Goal: Task Accomplishment & Management: Complete application form

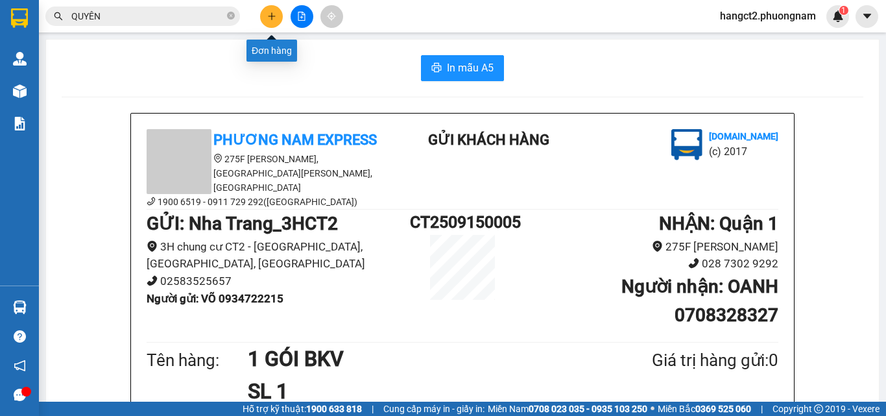
click at [270, 21] on button at bounding box center [271, 16] width 23 height 23
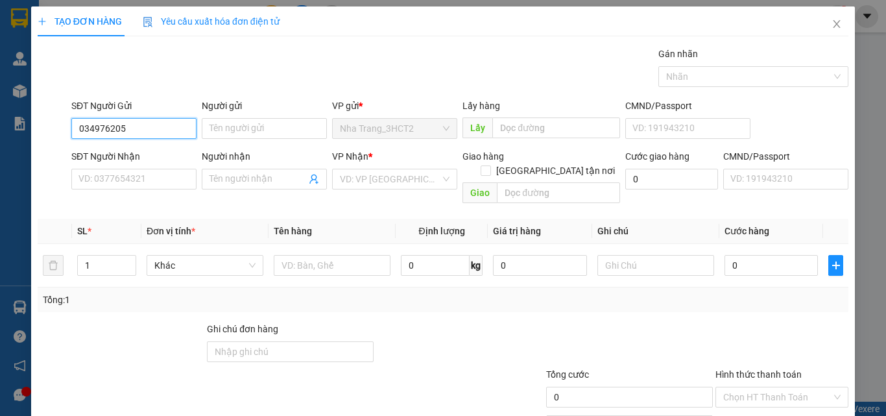
type input "0349762058"
click at [134, 160] on div "0349762058 - HOANG" at bounding box center [132, 154] width 108 height 14
type input "HOANG"
type input "0355232797"
type input "LOAN"
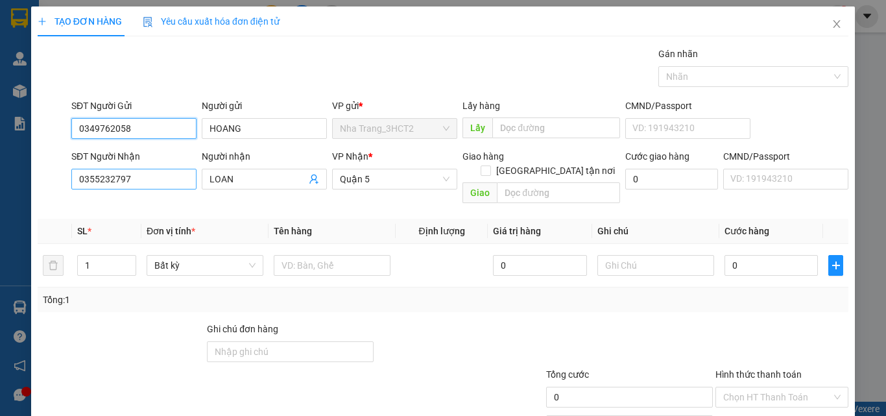
type input "0349762058"
click at [155, 180] on input "0355232797" at bounding box center [133, 179] width 125 height 21
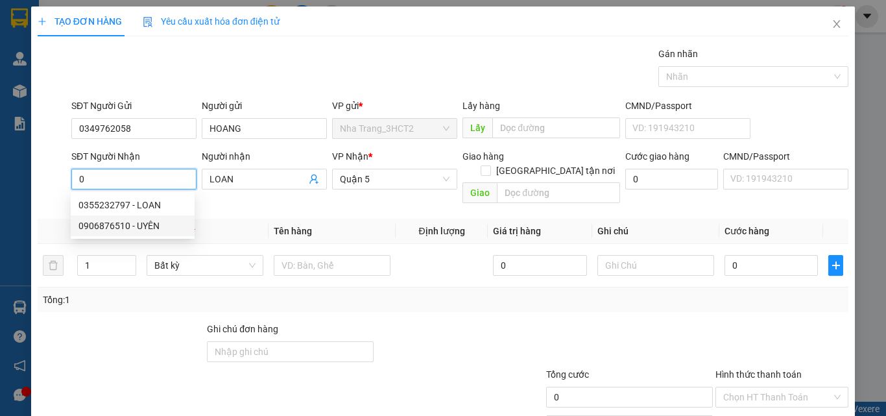
click at [141, 220] on div "0906876510 - UYÊN" at bounding box center [132, 226] width 108 height 14
type input "0906876510"
type input "UYÊN"
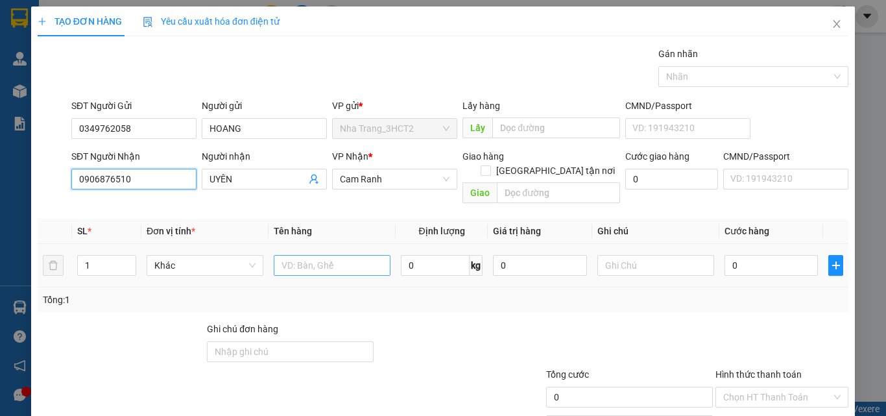
type input "0906876510"
click at [290, 255] on input "text" at bounding box center [332, 265] width 117 height 21
type input "1 T"
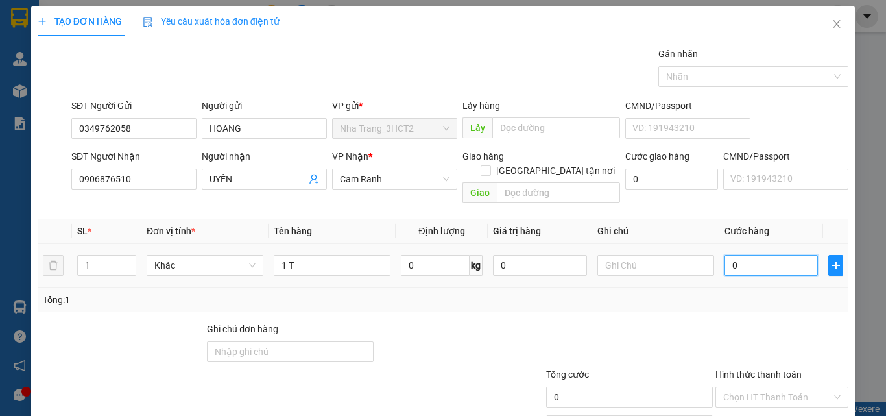
click at [746, 255] on input "0" at bounding box center [771, 265] width 93 height 21
type input "3"
type input "30"
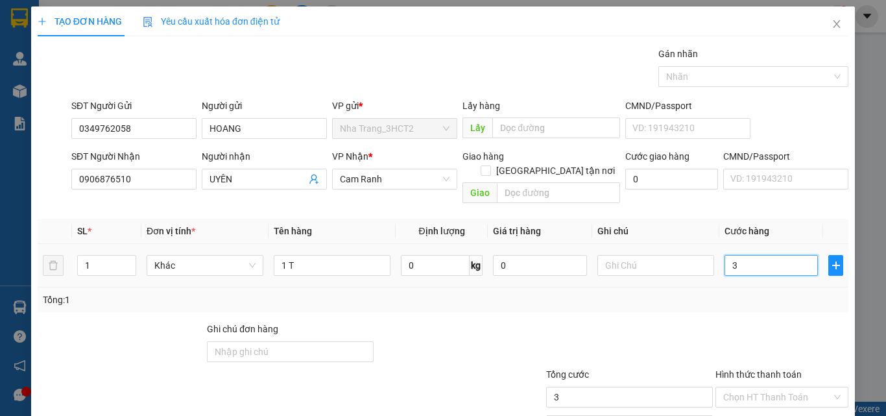
type input "30"
type input "30.000"
click at [750, 387] on input "Hình thức thanh toán" at bounding box center [777, 396] width 108 height 19
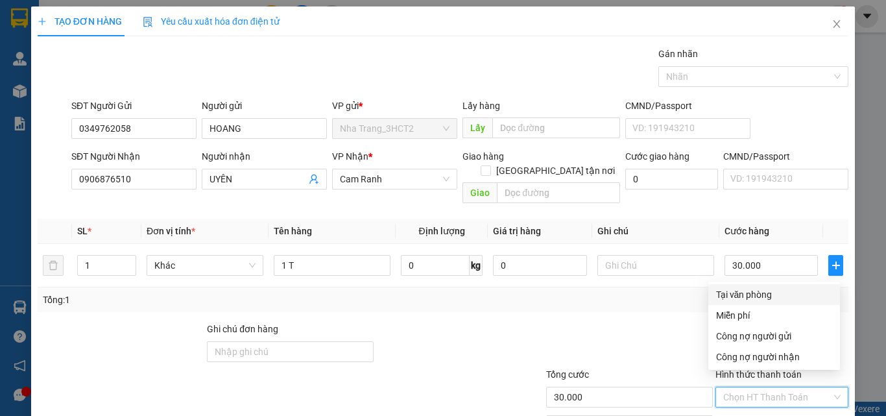
click at [758, 291] on div "Tại văn phòng" at bounding box center [774, 294] width 116 height 14
type input "0"
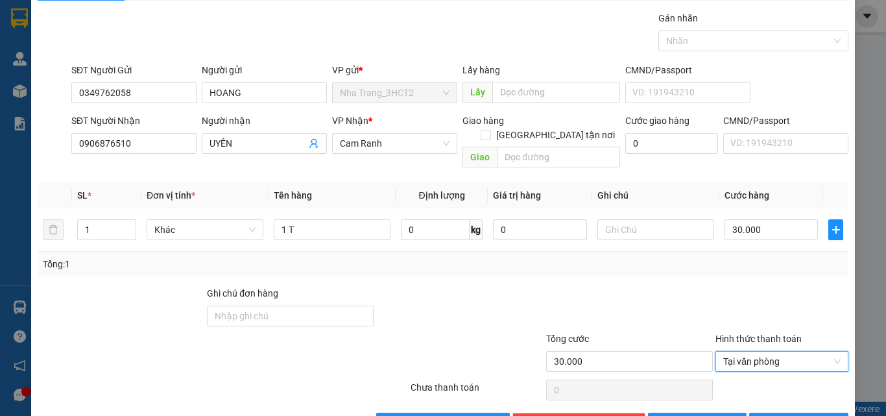
scroll to position [64, 0]
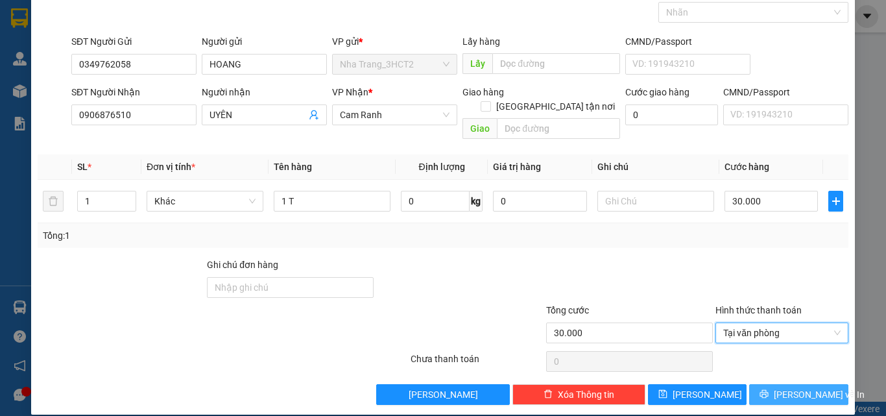
click at [776, 384] on button "[PERSON_NAME] và In" at bounding box center [798, 394] width 99 height 21
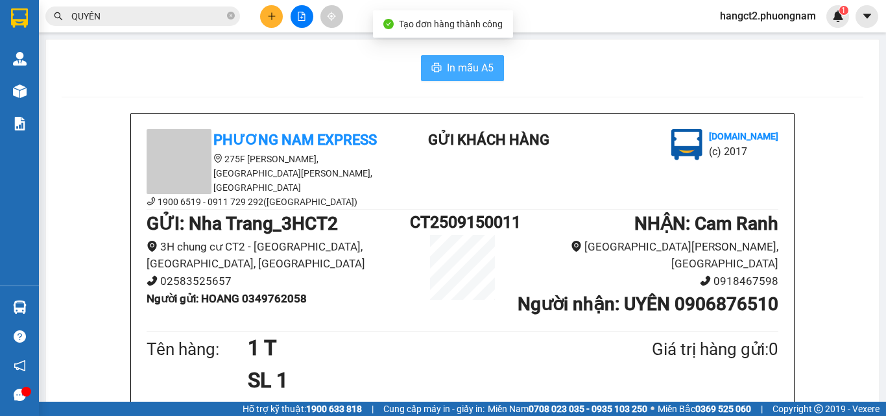
click at [449, 74] on span "In mẫu A5" at bounding box center [470, 68] width 47 height 16
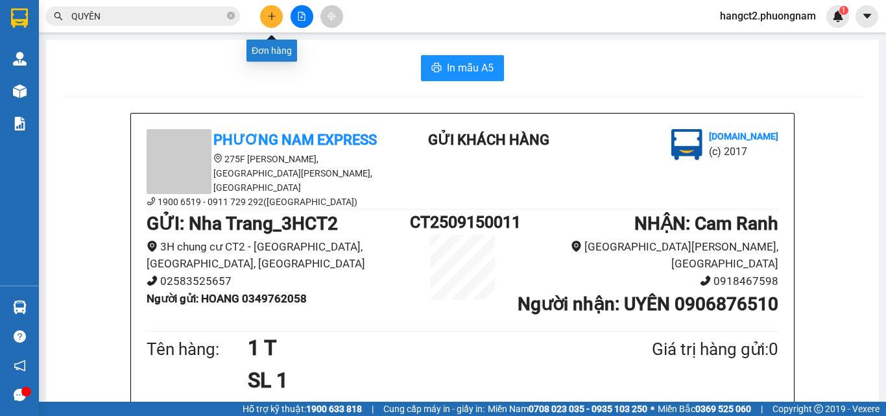
click at [269, 23] on button at bounding box center [271, 16] width 23 height 23
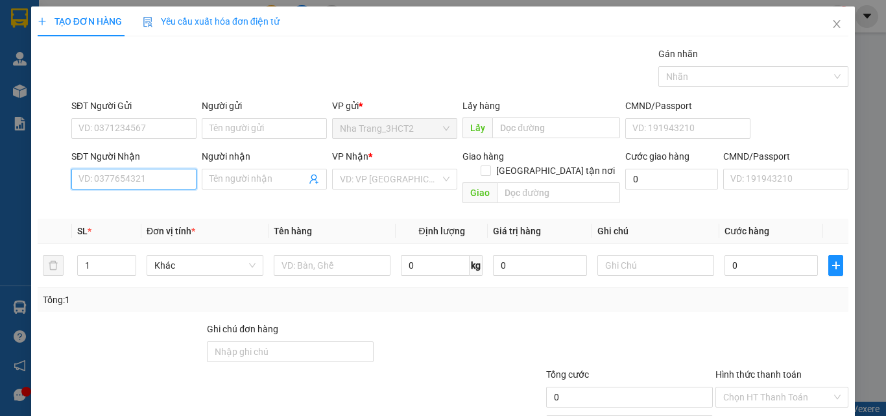
click at [108, 178] on input "SĐT Người Nhận" at bounding box center [133, 179] width 125 height 21
type input "0938017998"
click at [102, 208] on div "0938017998 - THẢO" at bounding box center [132, 205] width 108 height 14
type input "THẢO"
type input "0938017998"
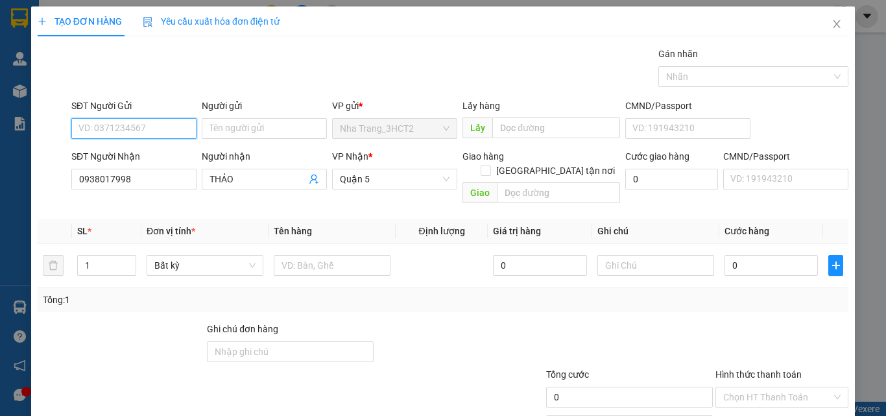
click at [114, 132] on input "SĐT Người Gửi" at bounding box center [133, 128] width 125 height 21
click at [136, 157] on div "0935987879 - THY BA" at bounding box center [132, 154] width 108 height 14
type input "0935987879"
type input "THY BA"
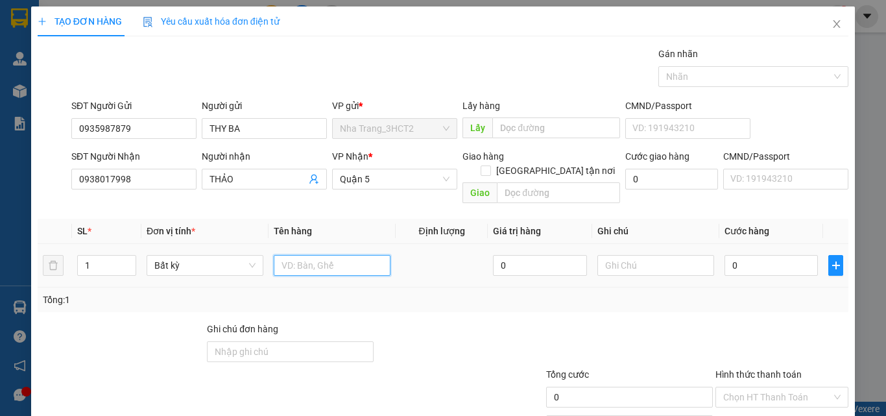
click at [293, 255] on input "text" at bounding box center [332, 265] width 117 height 21
type input "1 T XANH"
drag, startPoint x: 72, startPoint y: 261, endPoint x: 62, endPoint y: 265, distance: 10.7
click at [62, 265] on tr "1 Bất kỳ 1 T XANH 0 0" at bounding box center [443, 265] width 811 height 43
type input "3"
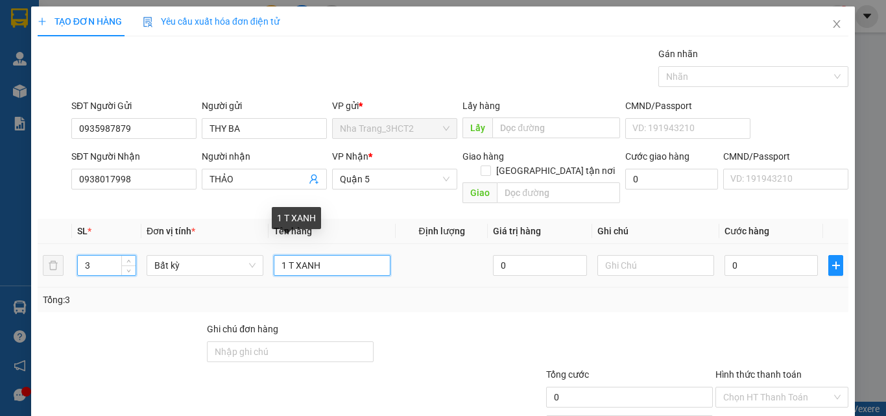
click at [274, 257] on input "1 T XANH" at bounding box center [332, 265] width 117 height 21
type input "3 T XANH"
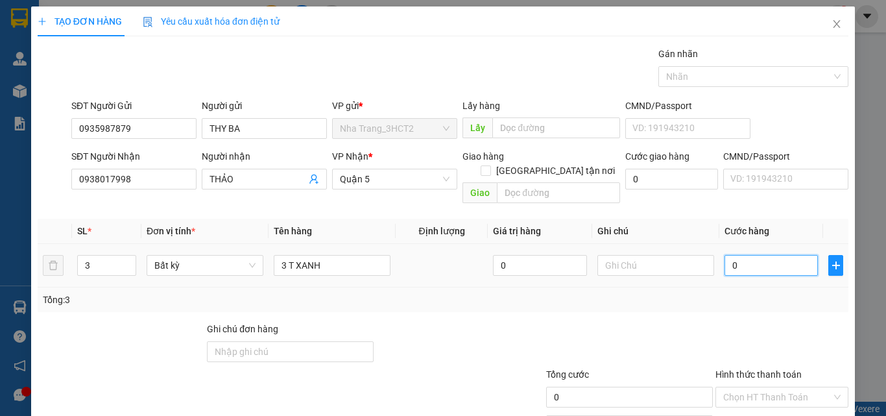
click at [736, 255] on input "0" at bounding box center [771, 265] width 93 height 21
type input "9"
type input "90"
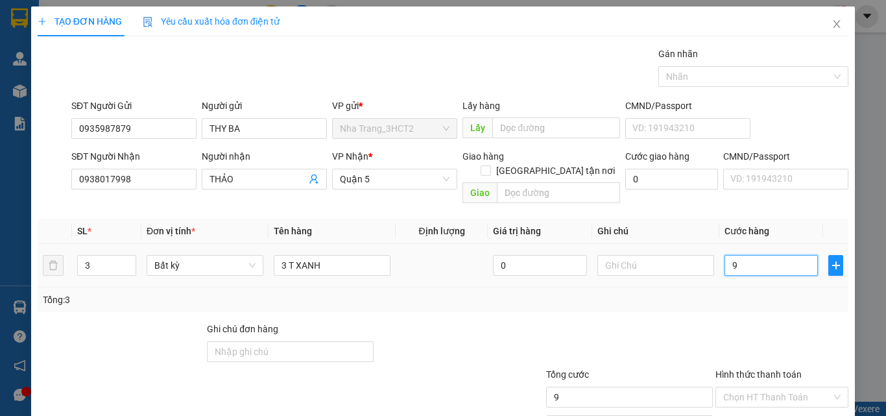
type input "90"
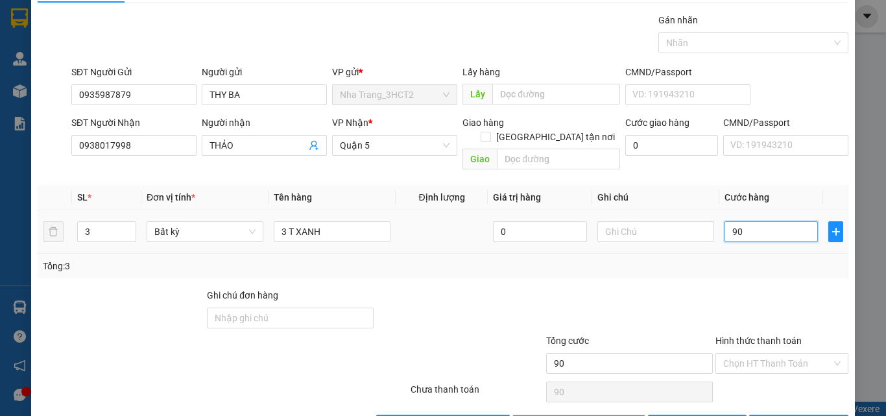
scroll to position [64, 0]
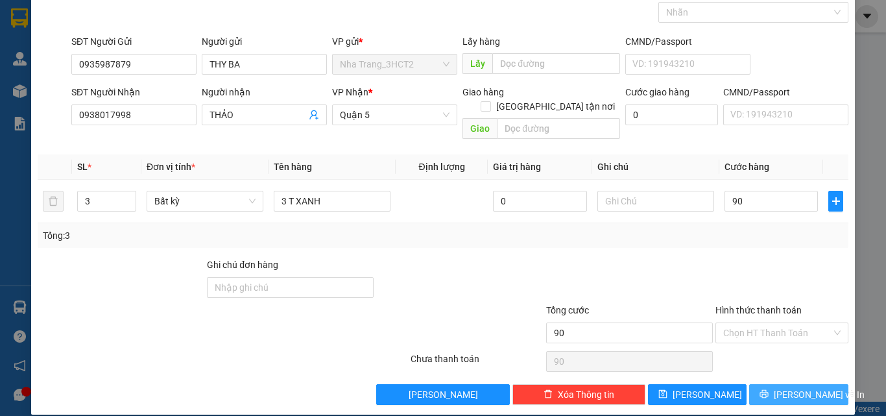
click at [784, 387] on span "[PERSON_NAME] và In" at bounding box center [819, 394] width 91 height 14
type input "90.000"
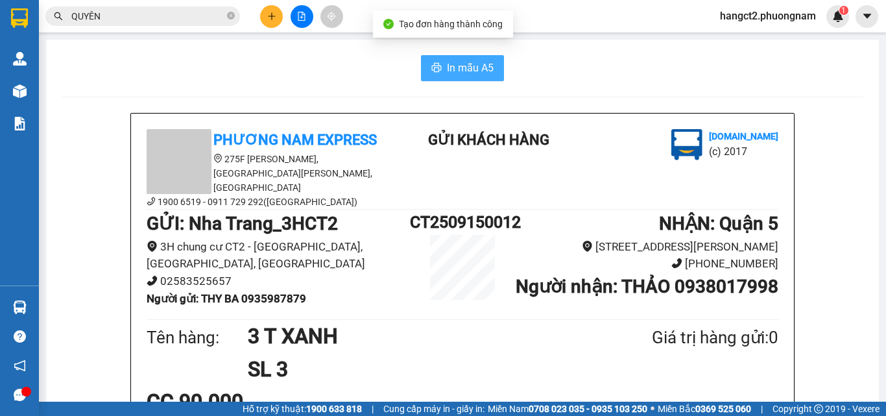
click at [457, 73] on span "In mẫu A5" at bounding box center [470, 68] width 47 height 16
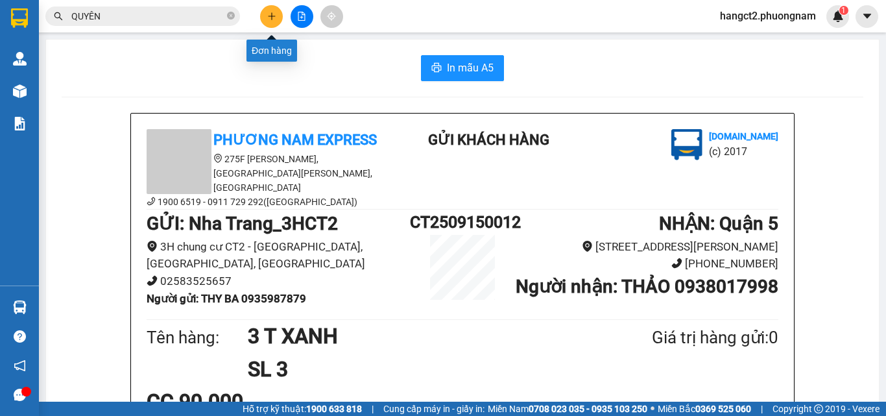
click at [271, 14] on icon "plus" at bounding box center [271, 16] width 9 height 9
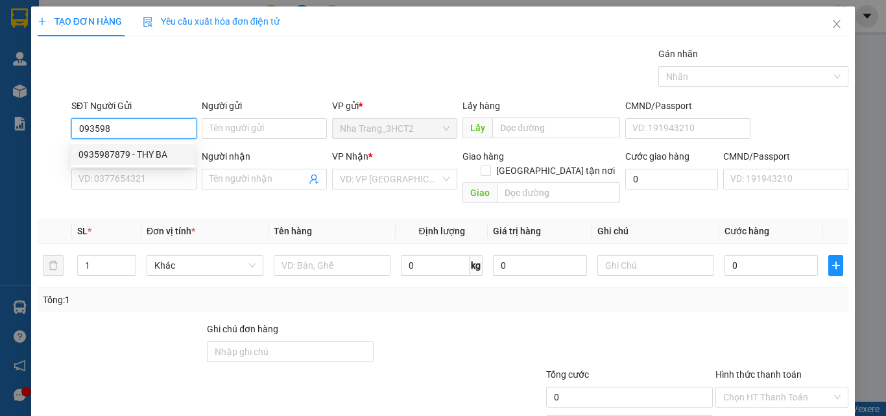
click at [169, 155] on div "0935987879 - THY BA" at bounding box center [132, 154] width 108 height 14
type input "0935987879"
type input "THY BA"
type input "0938017998"
type input "THẢO"
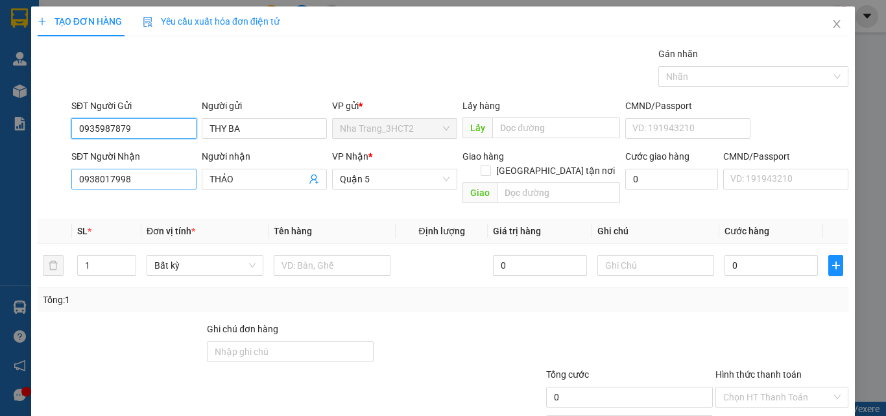
type input "0935987879"
click at [172, 186] on input "0938017998" at bounding box center [133, 179] width 125 height 21
click at [172, 185] on input "0938017998" at bounding box center [133, 179] width 125 height 21
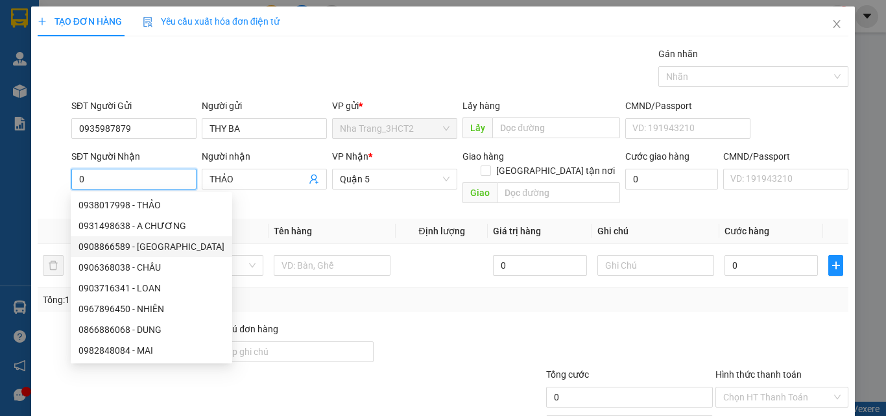
click at [163, 252] on div "0908866589 - [GEOGRAPHIC_DATA]" at bounding box center [151, 246] width 146 height 14
type input "0908866589"
type input "[PERSON_NAME]"
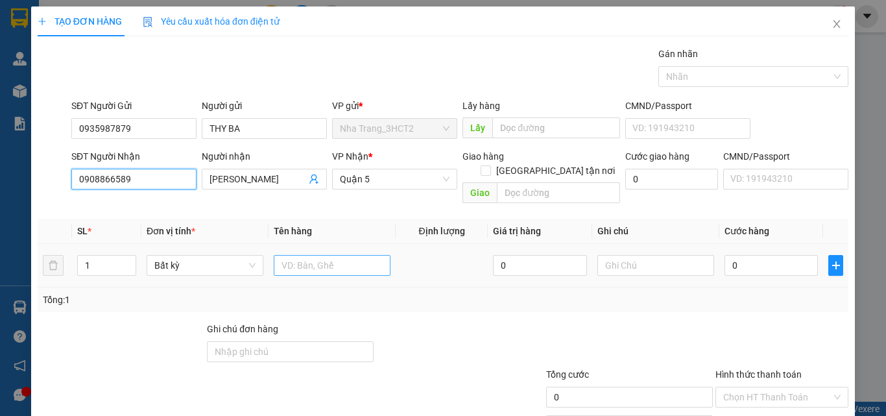
type input "0908866589"
click at [300, 255] on input "text" at bounding box center [332, 265] width 117 height 21
type input "1 T NHỎ"
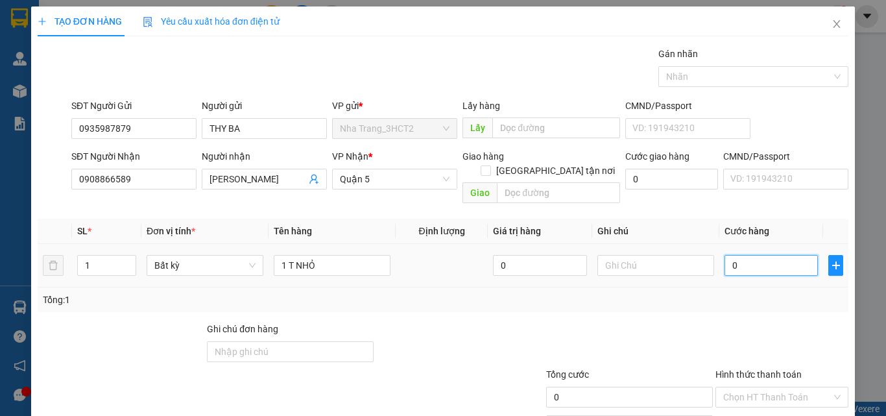
click at [754, 258] on input "0" at bounding box center [771, 265] width 93 height 21
type input "2"
type input "20"
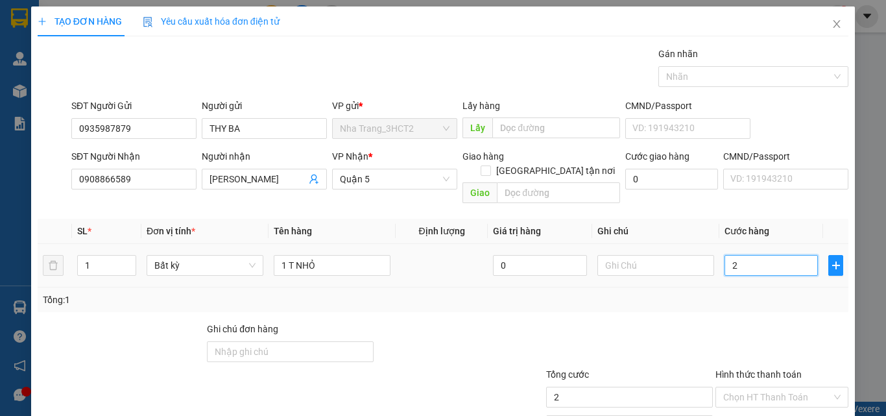
type input "20"
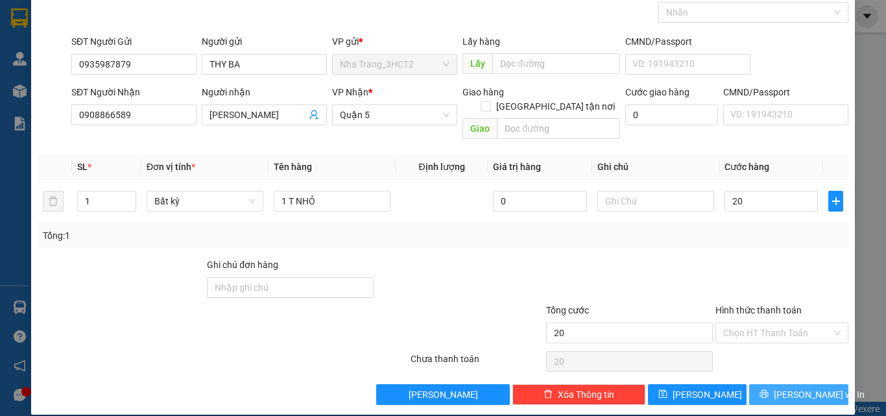
type input "20.000"
click at [780, 387] on span "[PERSON_NAME] và In" at bounding box center [819, 394] width 91 height 14
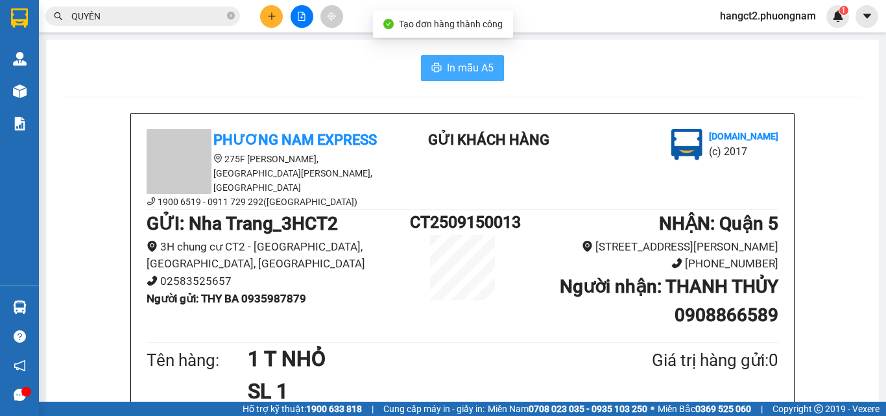
click at [447, 69] on span "In mẫu A5" at bounding box center [470, 68] width 47 height 16
click at [265, 16] on button at bounding box center [271, 16] width 23 height 23
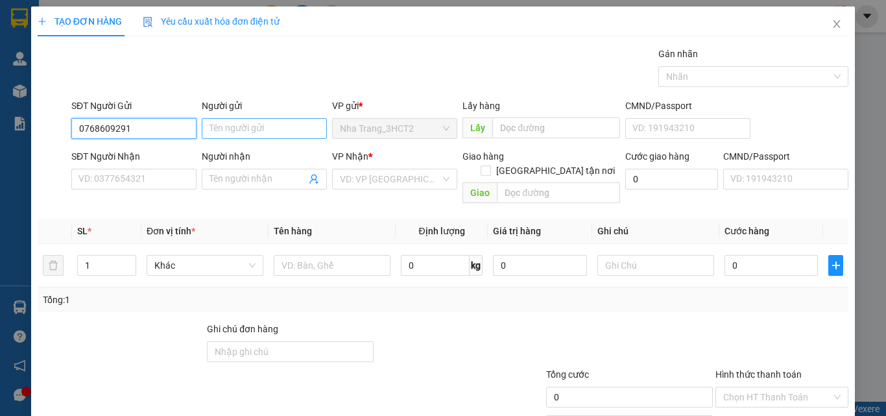
type input "0768609291"
click at [242, 128] on input "Người gửi" at bounding box center [264, 128] width 125 height 21
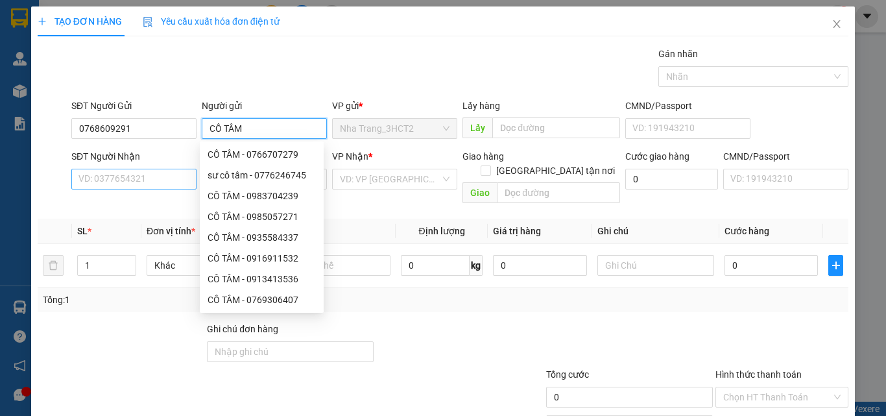
type input "CÔ TÂM"
click at [165, 184] on input "SĐT Người Nhận" at bounding box center [133, 179] width 125 height 21
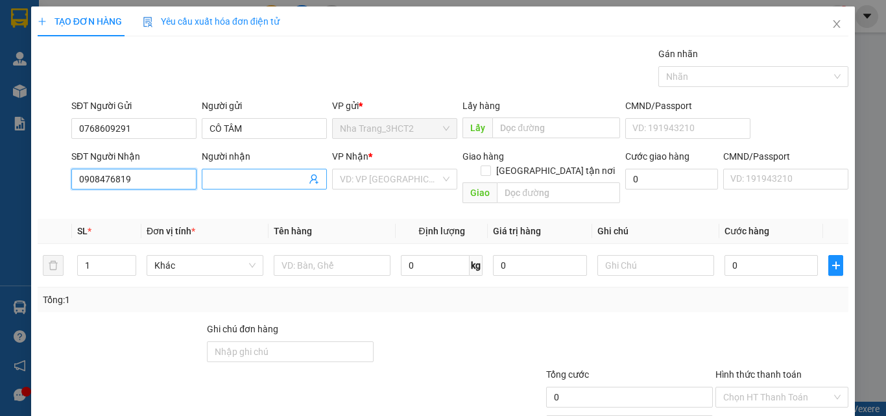
type input "0908476819"
click at [238, 183] on input "Người nhận" at bounding box center [258, 179] width 97 height 14
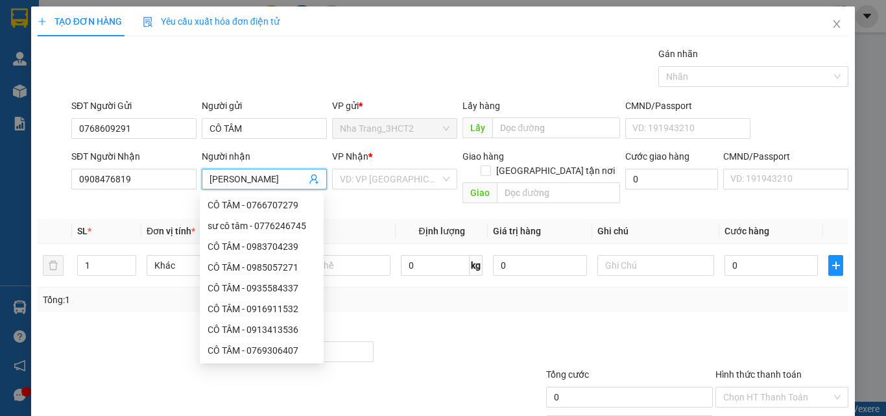
type input "[PERSON_NAME]"
type input "Q"
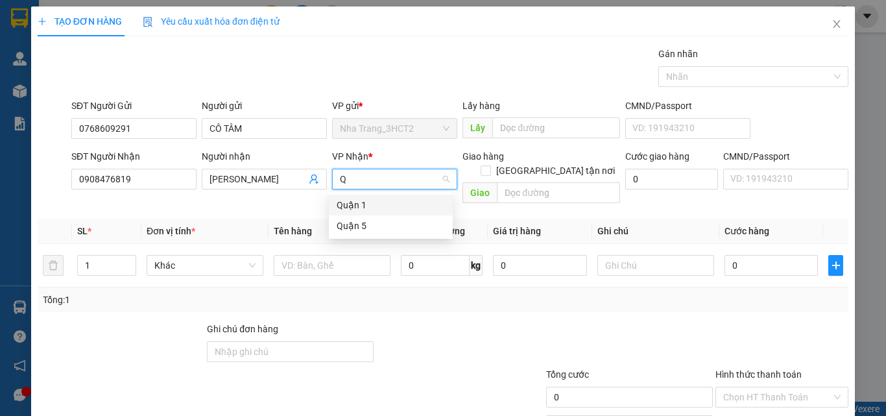
drag, startPoint x: 349, startPoint y: 204, endPoint x: 525, endPoint y: 158, distance: 182.2
click at [350, 204] on div "Quận 1" at bounding box center [391, 205] width 108 height 14
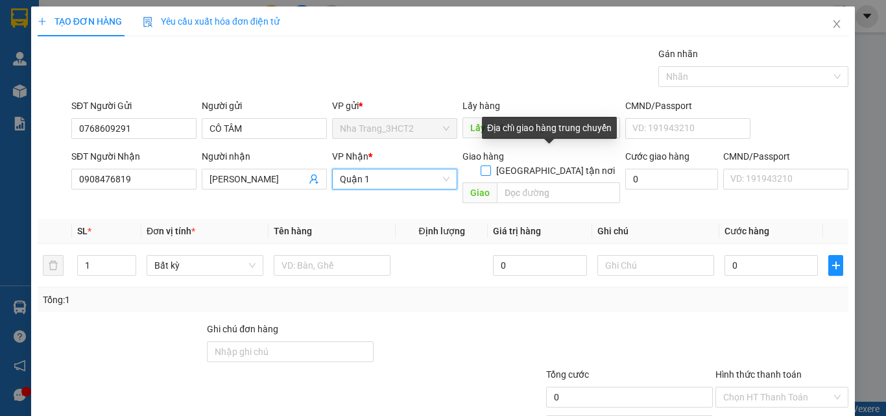
click at [490, 165] on input "[GEOGRAPHIC_DATA] tận nơi" at bounding box center [485, 169] width 9 height 9
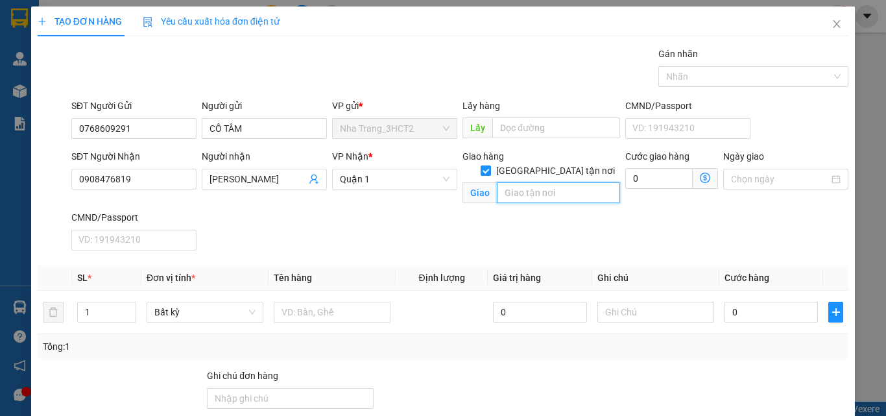
click at [537, 182] on input "text" at bounding box center [558, 192] width 123 height 21
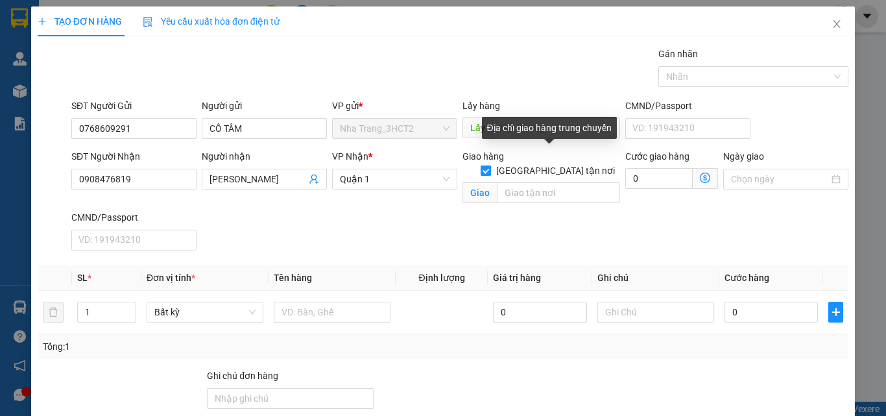
click at [490, 165] on input "[GEOGRAPHIC_DATA] tận nơi" at bounding box center [485, 169] width 9 height 9
checkbox input "false"
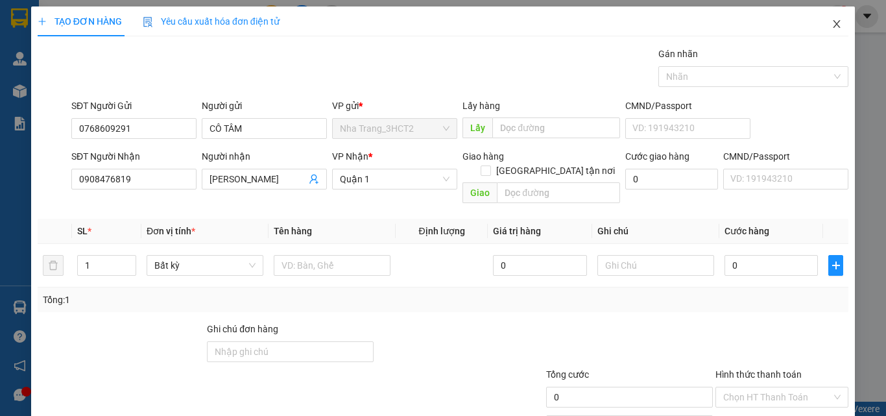
click at [832, 25] on icon "close" at bounding box center [837, 24] width 10 height 10
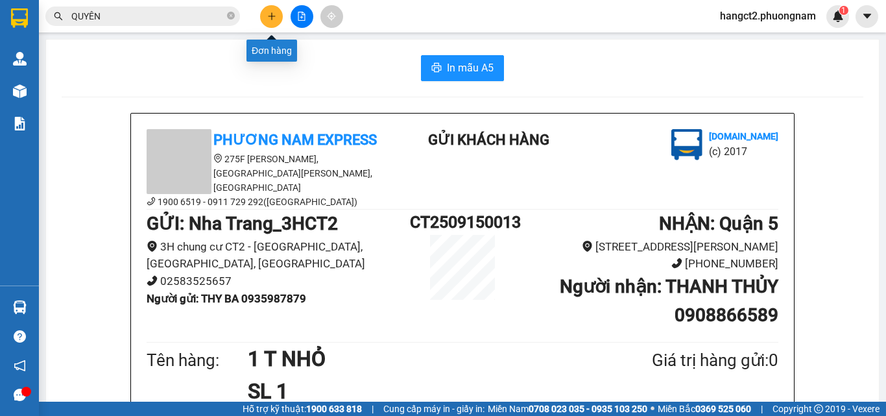
click at [269, 19] on icon "plus" at bounding box center [271, 16] width 9 height 9
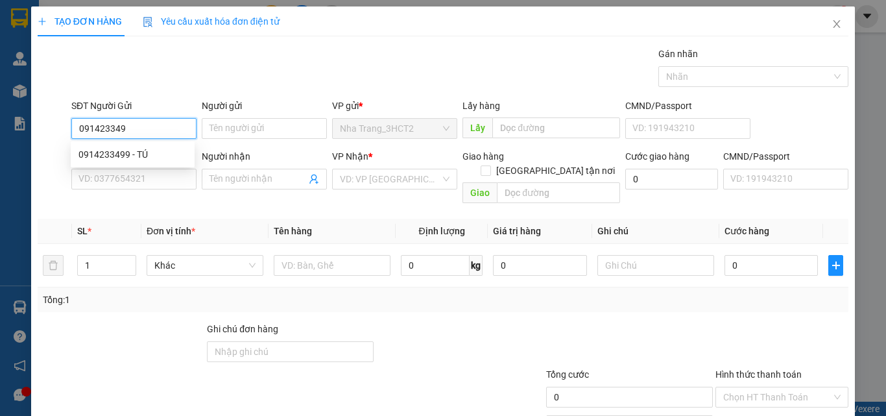
type input "0914233499"
click at [153, 149] on div "0914233499 - TÚ" at bounding box center [132, 154] width 108 height 14
type input "TÚ"
type input "0916668082"
type input "TÂY"
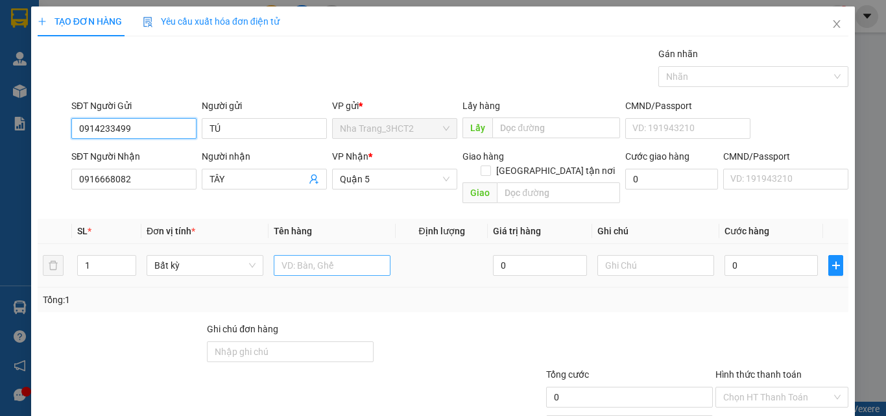
type input "0914233499"
click at [322, 255] on input "text" at bounding box center [332, 265] width 117 height 21
type input "1 THÙNG"
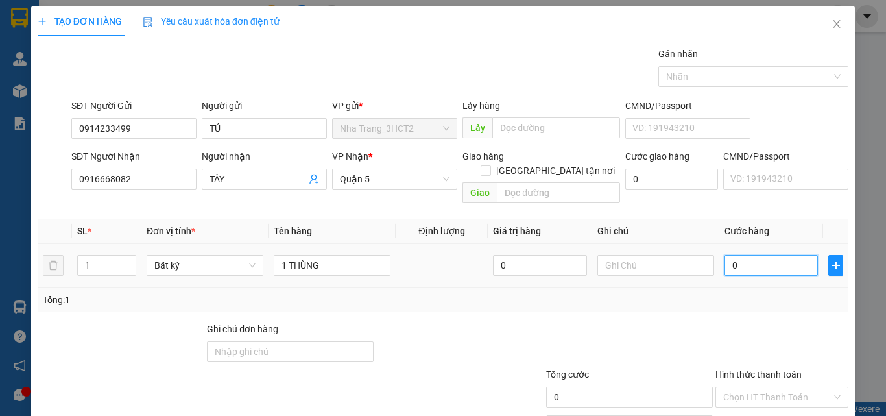
click at [733, 255] on input "0" at bounding box center [771, 265] width 93 height 21
type input "5"
type input "50"
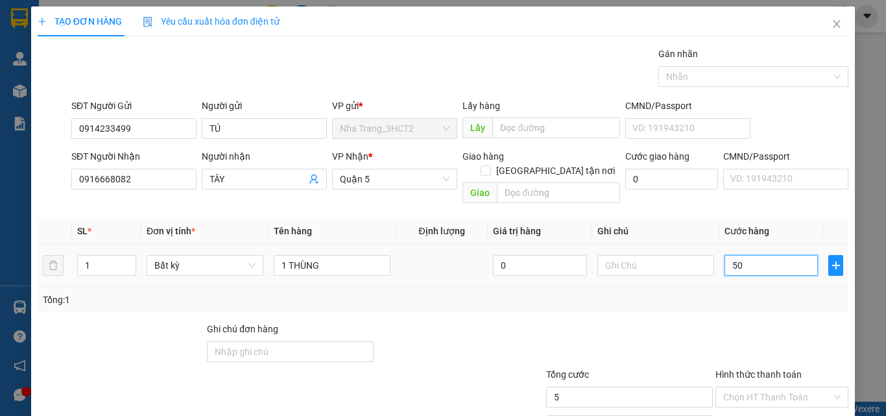
type input "50"
click at [759, 387] on input "Hình thức thanh toán" at bounding box center [777, 396] width 108 height 19
type input "50.000"
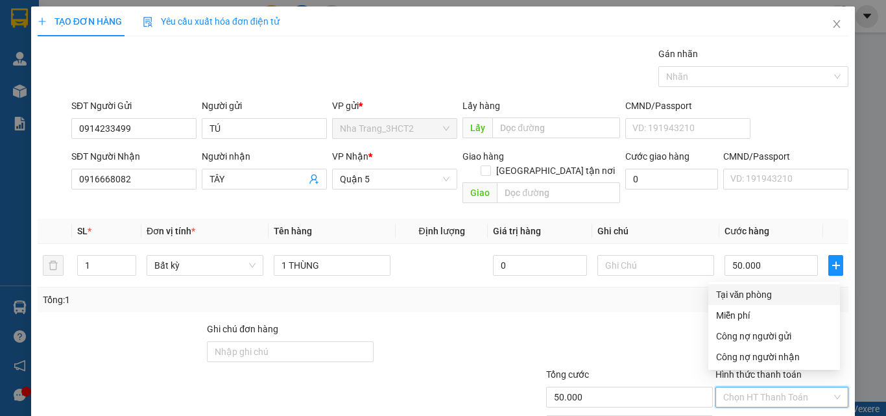
click at [753, 298] on div "Tại văn phòng" at bounding box center [774, 294] width 116 height 14
type input "0"
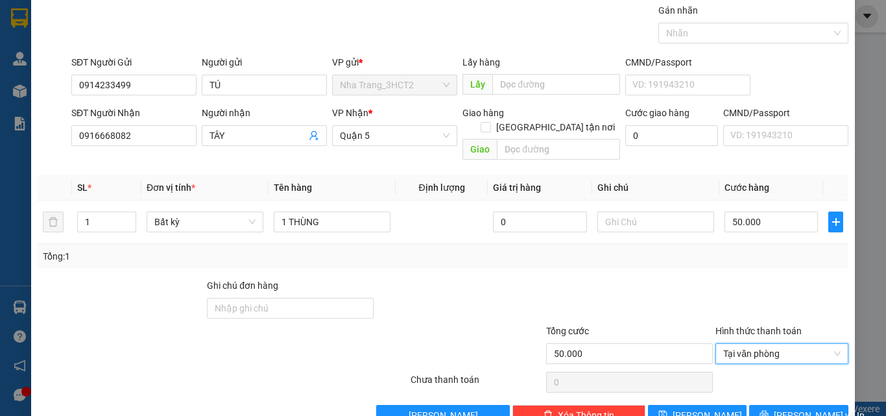
scroll to position [64, 0]
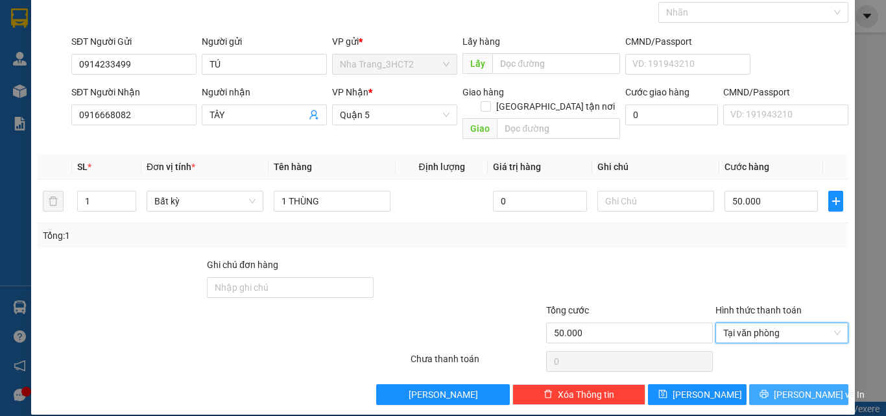
click at [769, 389] on icon "printer" at bounding box center [764, 393] width 9 height 9
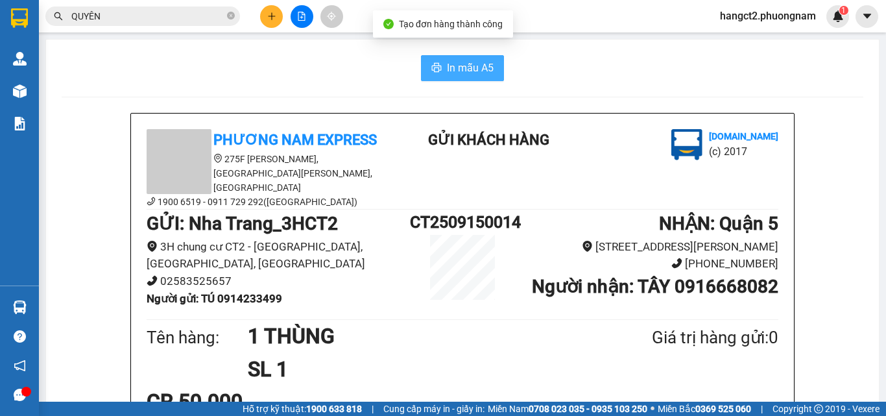
click at [466, 69] on span "In mẫu A5" at bounding box center [470, 68] width 47 height 16
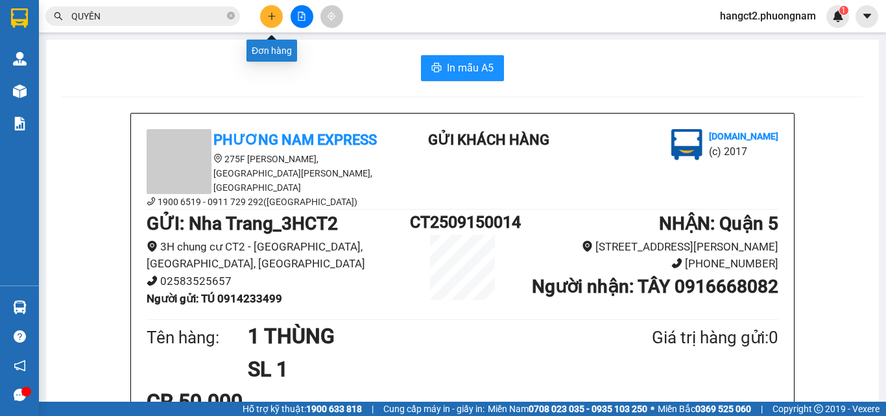
click at [269, 16] on icon "plus" at bounding box center [271, 16] width 7 height 1
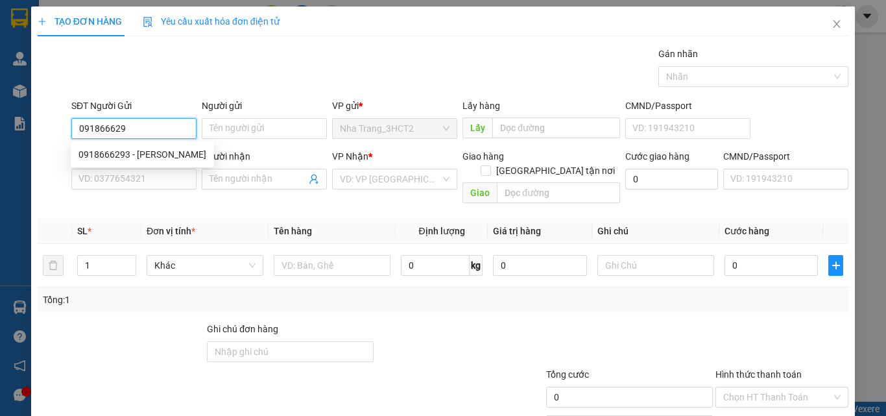
type input "0918666293"
click at [141, 153] on div "0918666293 - [PERSON_NAME]" at bounding box center [142, 154] width 128 height 14
type input "HƯƠNG"
type input "0918191076"
type input "HUY"
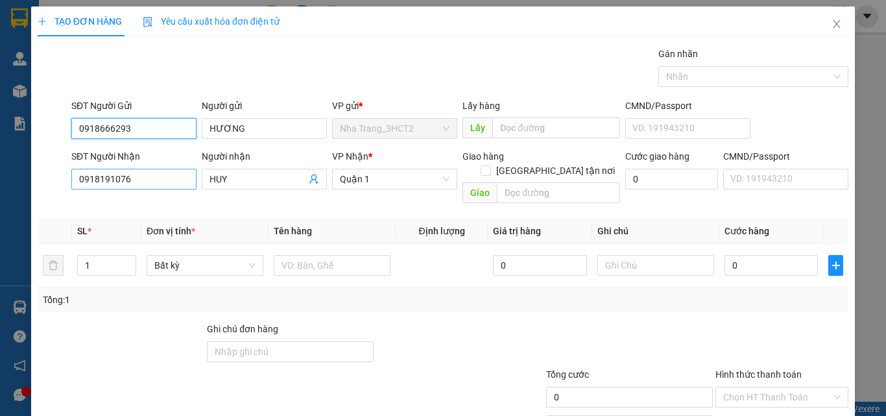
type input "0918666293"
click at [138, 189] on input "0918191076" at bounding box center [133, 179] width 125 height 21
click at [138, 188] on input "0918191076" at bounding box center [133, 179] width 125 height 21
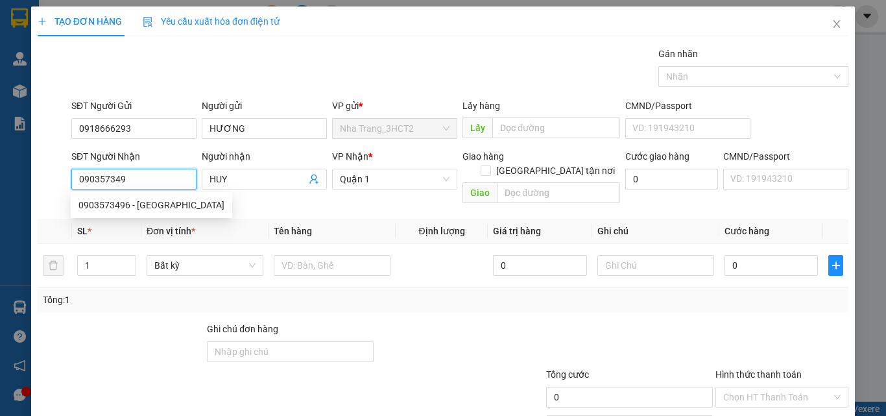
type input "0903573496"
click at [156, 203] on div "0903573496 - [GEOGRAPHIC_DATA]" at bounding box center [151, 205] width 146 height 14
type input "HÀ"
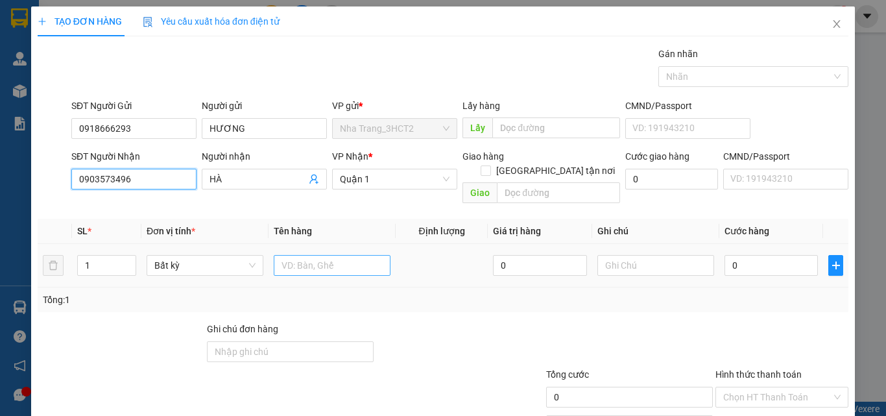
type input "0903573496"
click at [339, 255] on input "text" at bounding box center [332, 265] width 117 height 21
type input "1 TX"
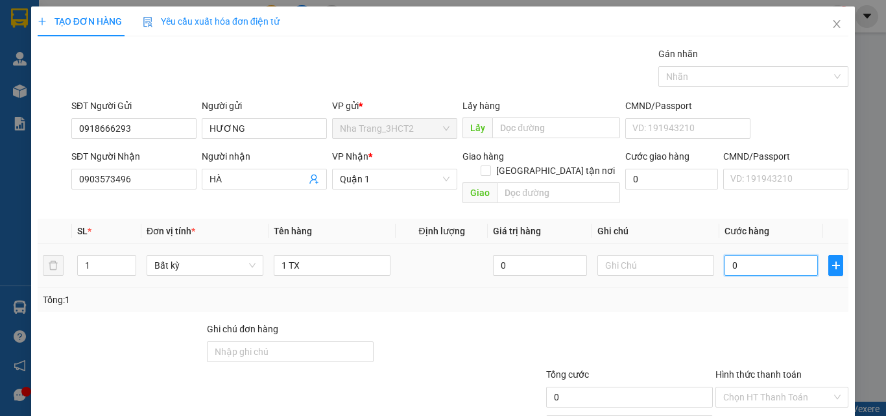
click at [725, 255] on input "0" at bounding box center [771, 265] width 93 height 21
type input "3"
type input "30"
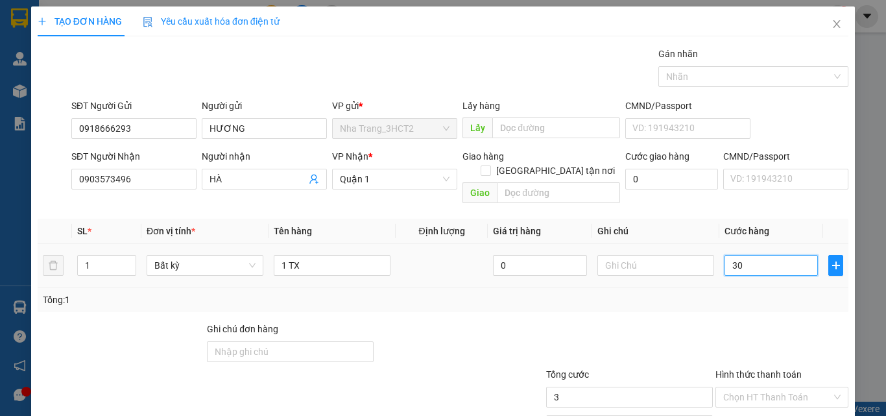
type input "30"
click at [768, 387] on input "Hình thức thanh toán" at bounding box center [777, 396] width 108 height 19
type input "30.000"
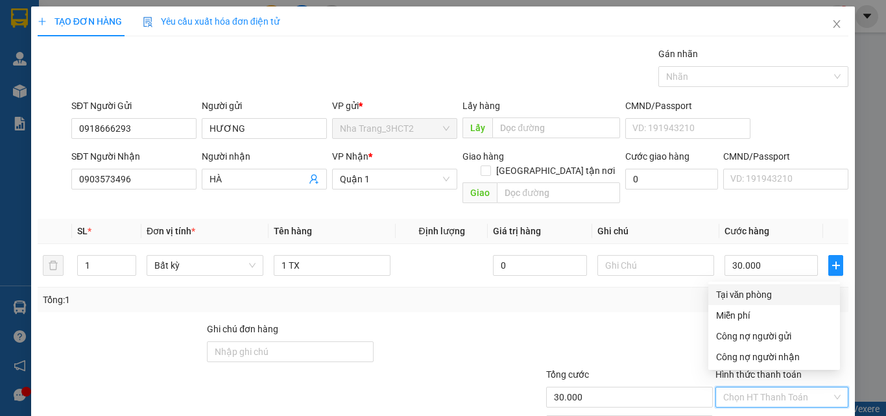
click at [745, 296] on div "Tại văn phòng" at bounding box center [774, 294] width 116 height 14
type input "0"
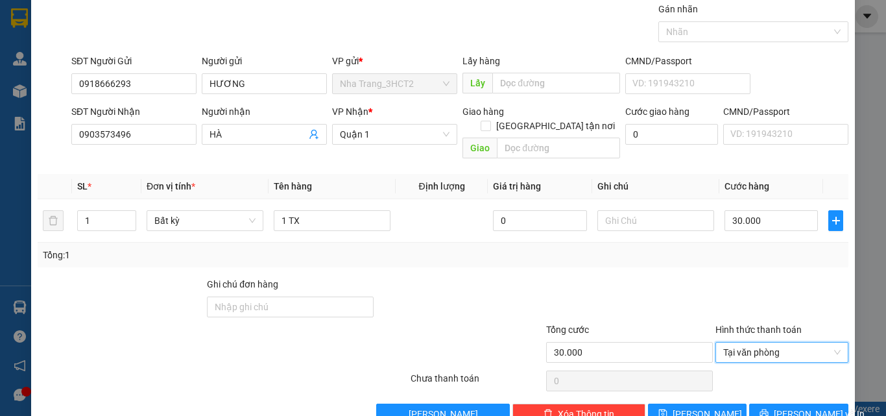
scroll to position [64, 0]
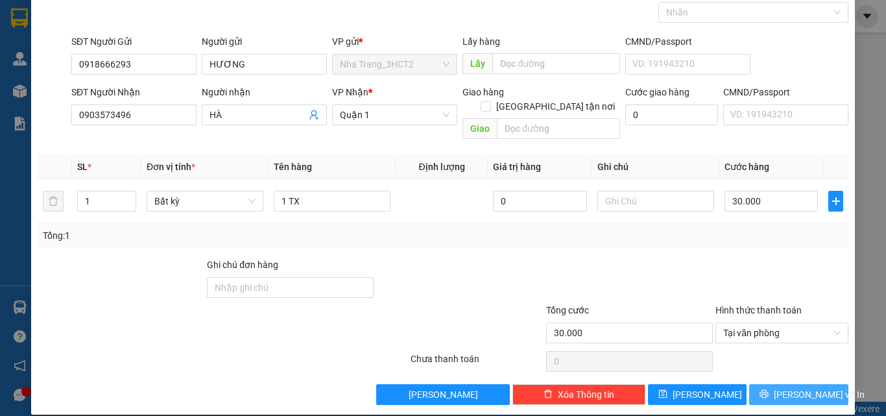
click at [763, 384] on button "[PERSON_NAME] và In" at bounding box center [798, 394] width 99 height 21
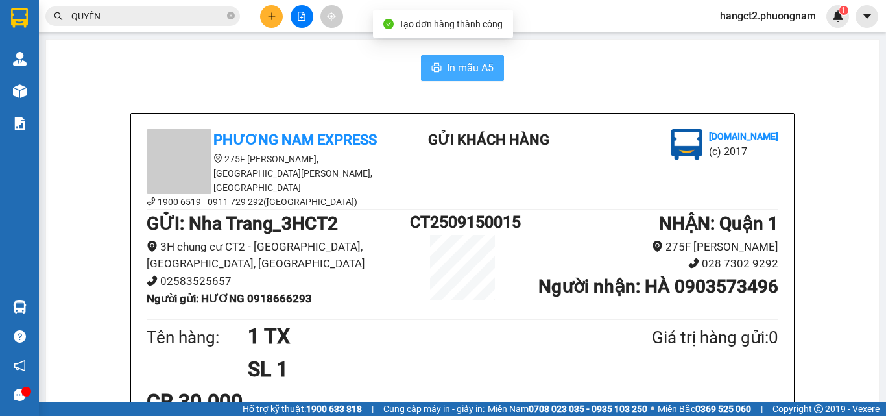
click at [452, 79] on button "In mẫu A5" at bounding box center [462, 68] width 83 height 26
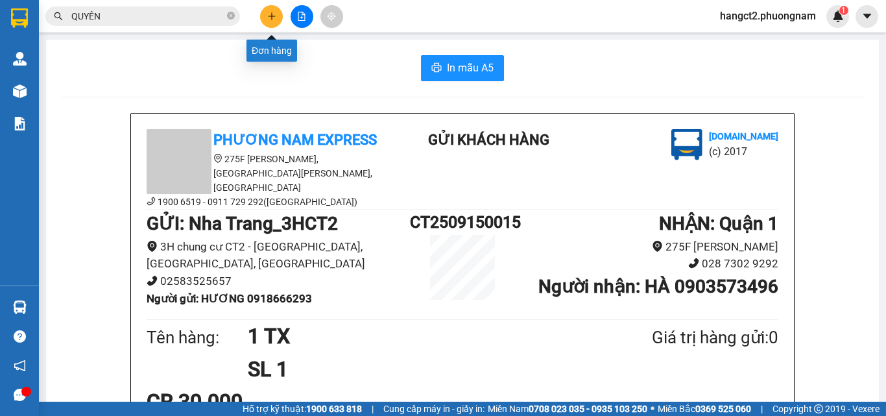
click at [272, 18] on icon "plus" at bounding box center [271, 15] width 1 height 7
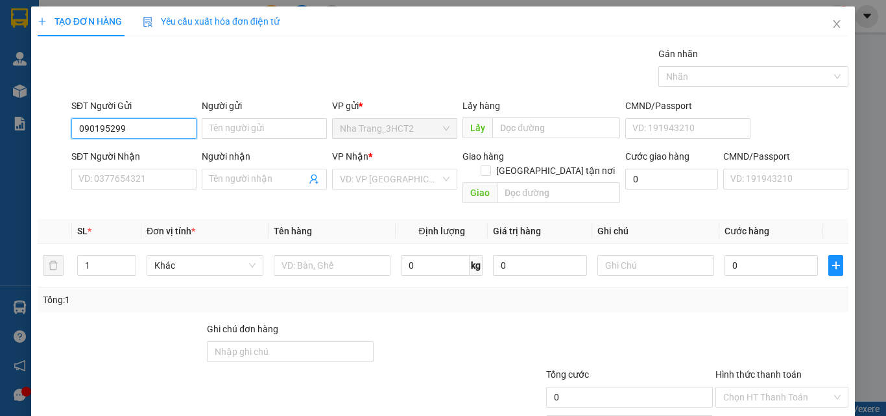
type input "0901952999"
click at [121, 154] on div "0901952999 - PHONG" at bounding box center [132, 154] width 108 height 14
type input "PHONG"
type input "0903567555"
type input "ĐẠI"
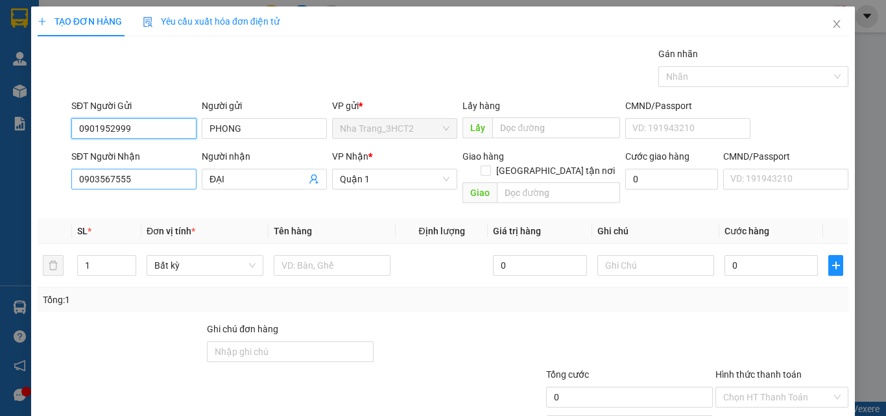
type input "0901952999"
click at [143, 184] on input "0903567555" at bounding box center [133, 179] width 125 height 21
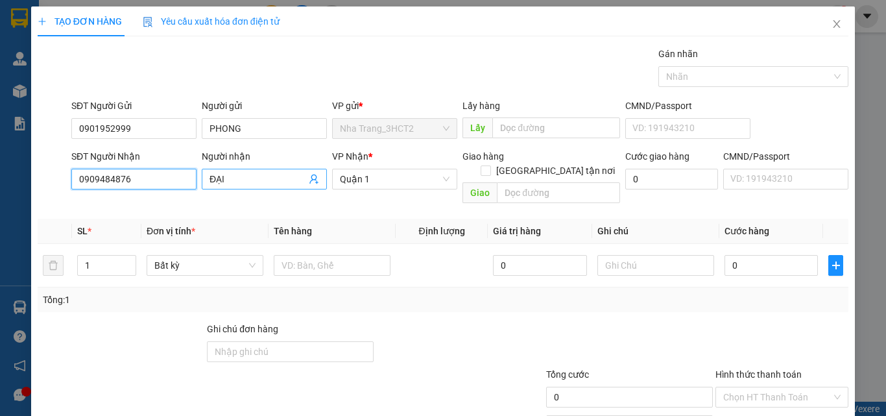
type input "0909484876"
drag, startPoint x: 235, startPoint y: 180, endPoint x: 181, endPoint y: 187, distance: 54.4
click at [181, 187] on div "SĐT Người Nhận 0909484876 Người nhận [GEOGRAPHIC_DATA] * Quận 1 Giao hàng [GEOG…" at bounding box center [460, 179] width 782 height 60
type input "TÙNG"
type input "Q"
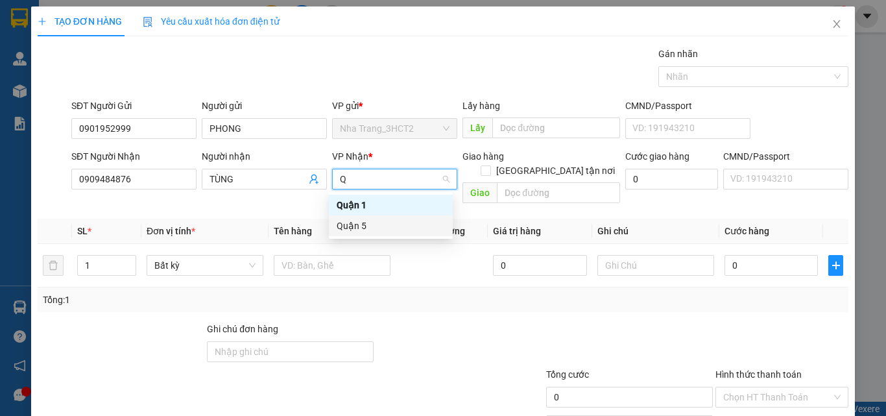
click at [349, 226] on div "Quận 5" at bounding box center [391, 226] width 108 height 14
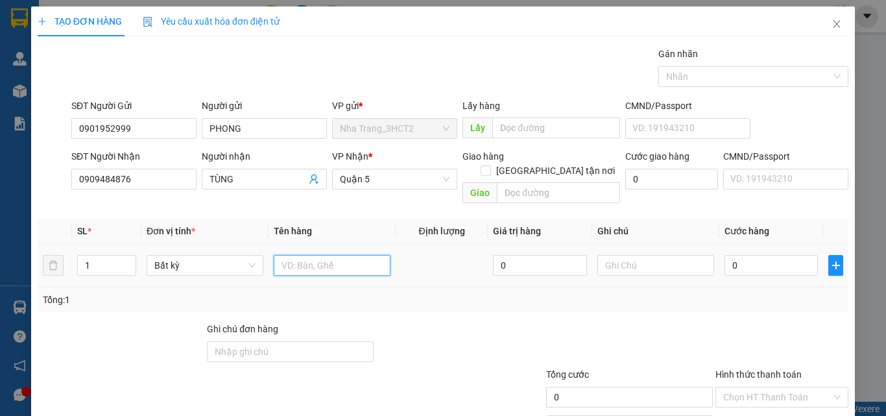
click at [322, 255] on input "text" at bounding box center [332, 265] width 117 height 21
type input "1 HỘP ĐEN"
click at [730, 255] on input "0" at bounding box center [771, 265] width 93 height 21
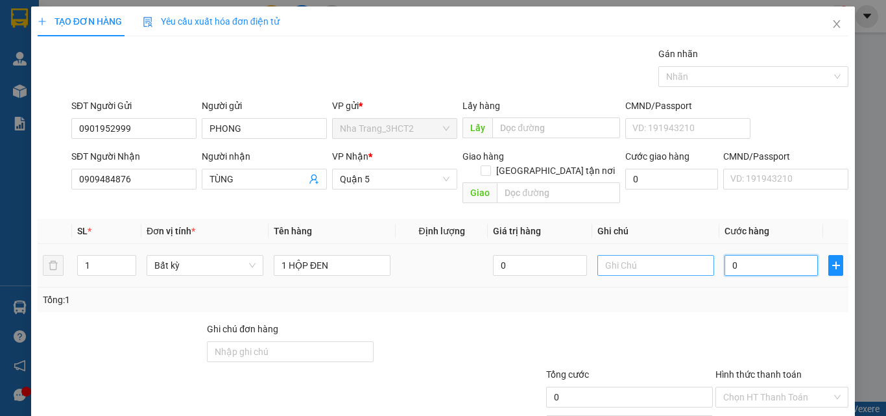
type input "2"
type input "20"
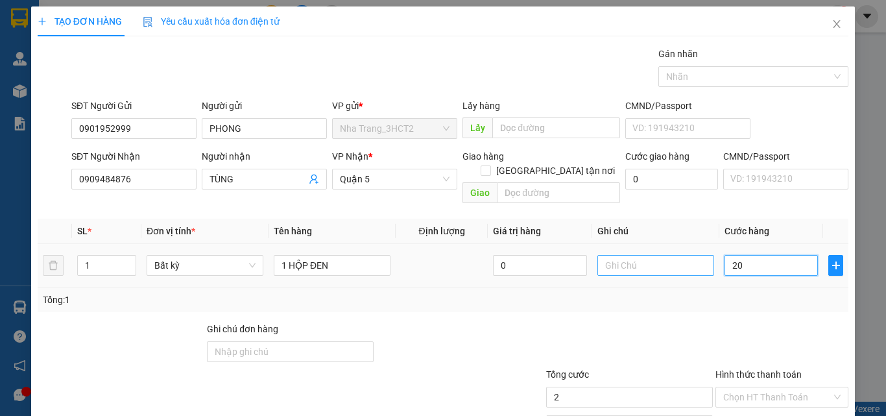
type input "20"
click at [752, 387] on input "Hình thức thanh toán" at bounding box center [777, 396] width 108 height 19
type input "20.000"
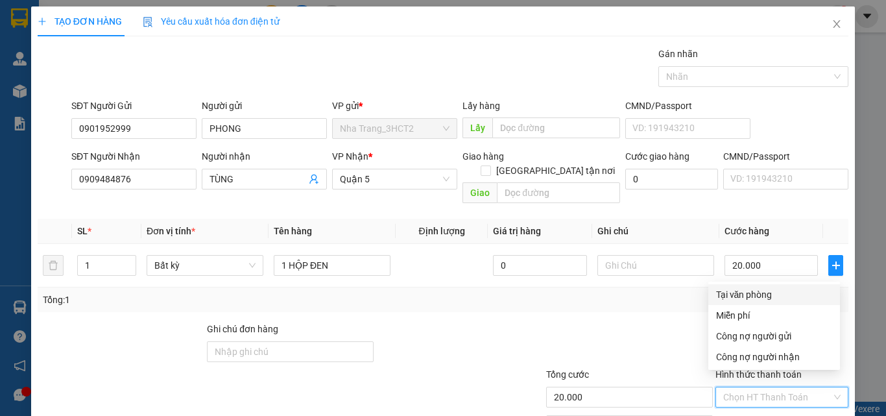
click at [753, 296] on div "Tại văn phòng" at bounding box center [774, 294] width 116 height 14
type input "0"
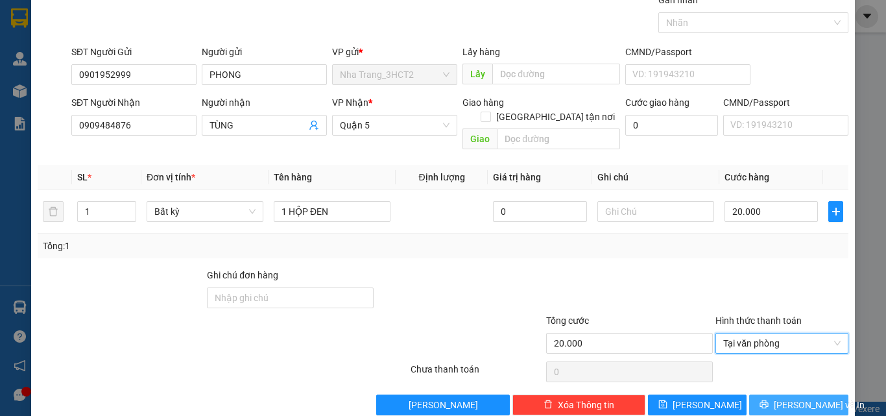
scroll to position [64, 0]
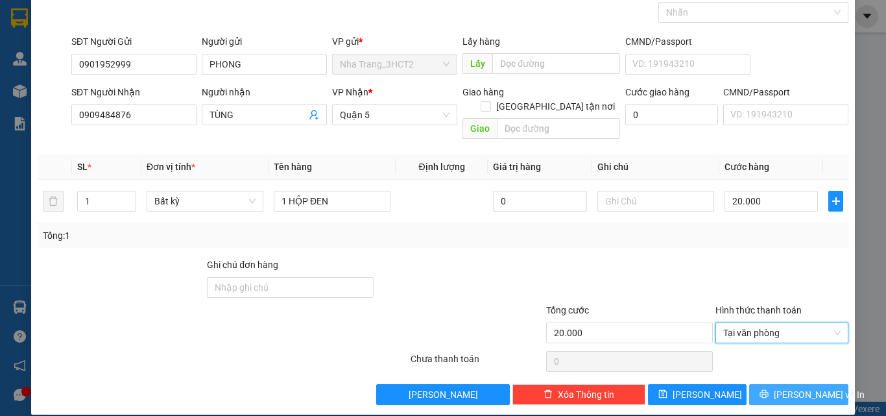
click at [787, 387] on span "[PERSON_NAME] và In" at bounding box center [819, 394] width 91 height 14
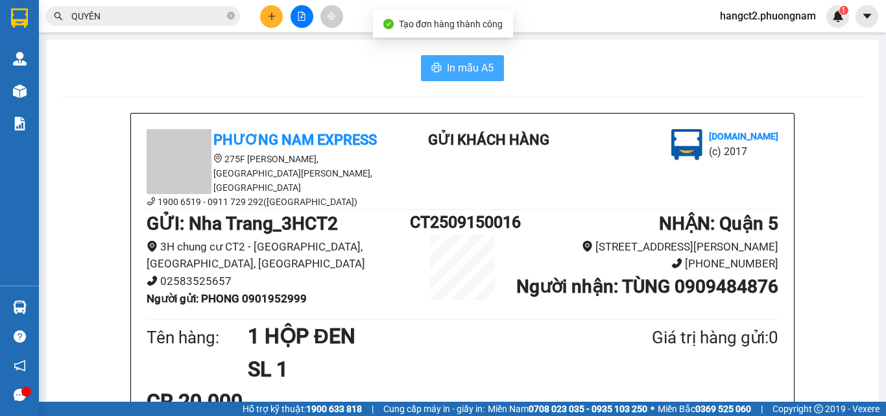
click at [447, 69] on span "In mẫu A5" at bounding box center [470, 68] width 47 height 16
click at [270, 18] on icon "plus" at bounding box center [271, 16] width 9 height 9
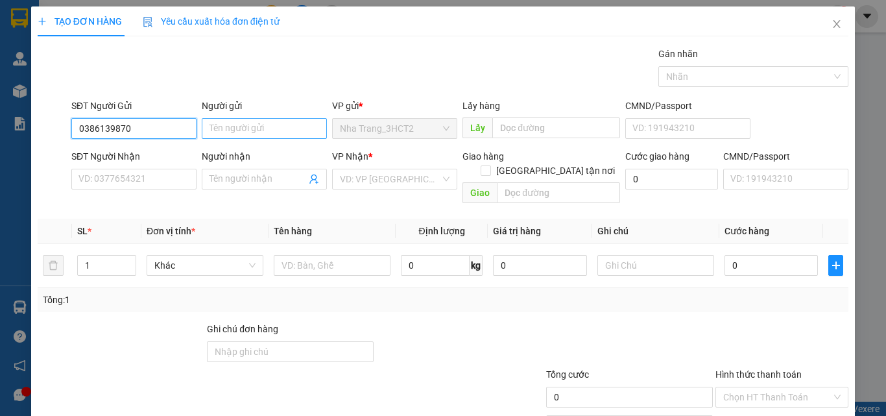
type input "0386139870"
click at [260, 125] on input "Người gửi" at bounding box center [264, 128] width 125 height 21
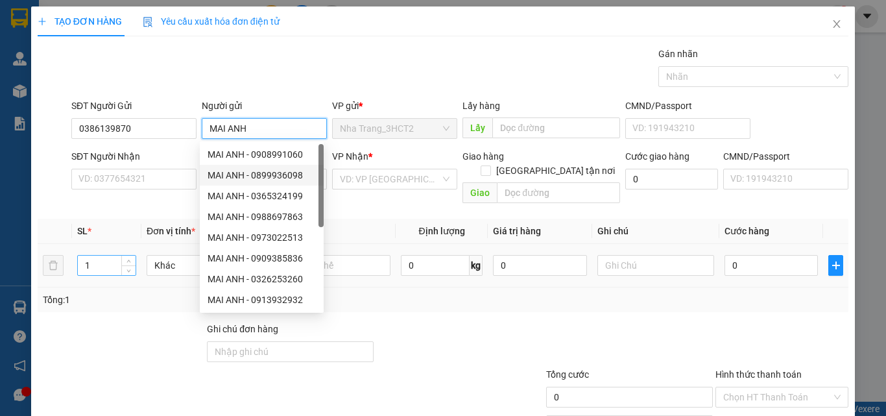
type input "MAI ANH"
drag, startPoint x: 93, startPoint y: 255, endPoint x: 67, endPoint y: 264, distance: 27.5
click at [67, 264] on tr "1 Khác 0 kg 0 0" at bounding box center [443, 265] width 811 height 43
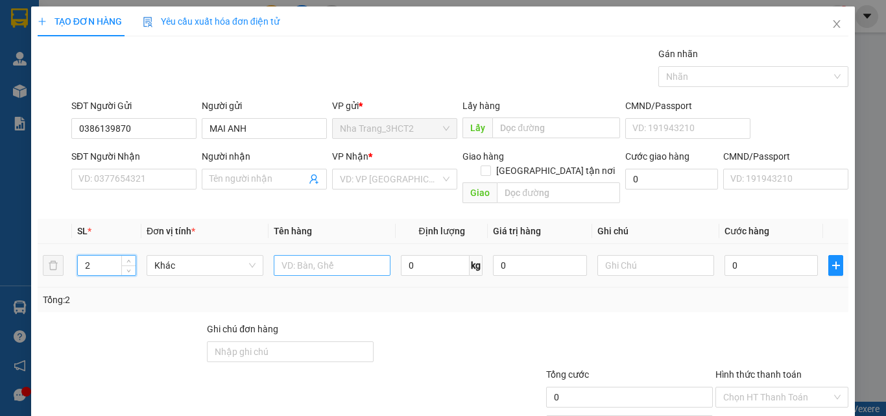
type input "2"
click at [331, 255] on input "text" at bounding box center [332, 265] width 117 height 21
type input "2 VALI"
click at [726, 255] on input "0" at bounding box center [771, 265] width 93 height 21
type input "8"
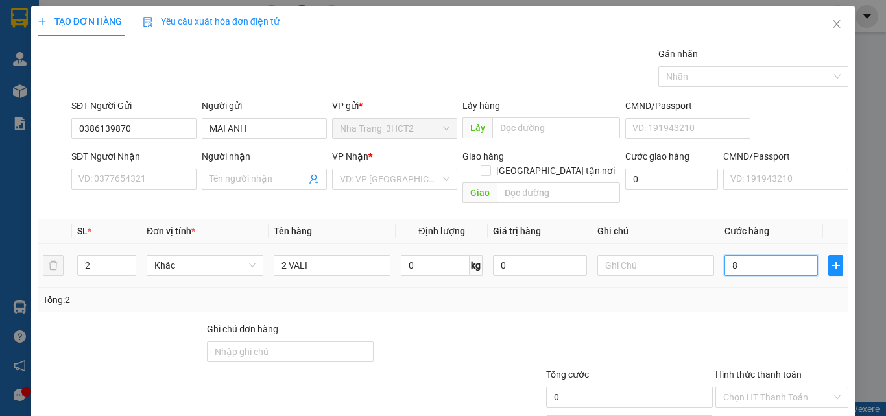
type input "8"
type input "80"
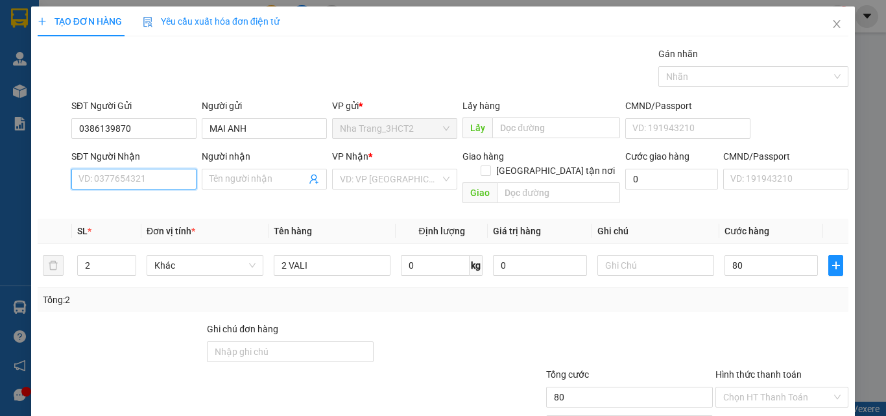
type input "80.000"
click at [162, 184] on input "SĐT Người Nhận" at bounding box center [133, 179] width 125 height 21
type input "0386139870"
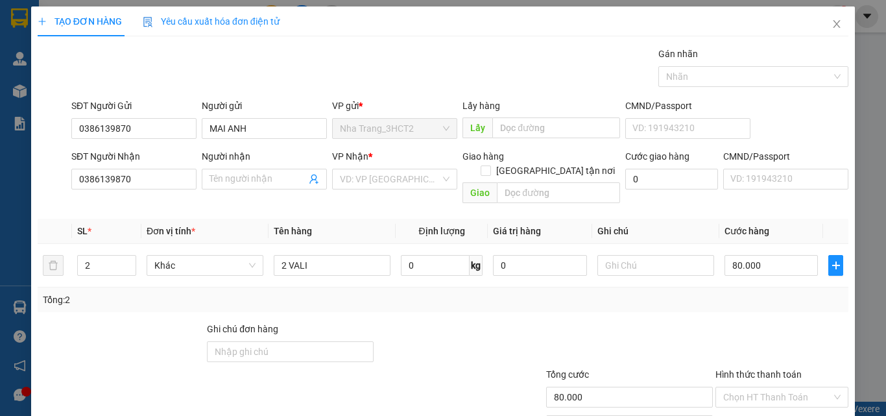
click at [224, 168] on div "Người nhận" at bounding box center [264, 158] width 125 height 19
click at [223, 177] on input "Người nhận" at bounding box center [258, 179] width 97 height 14
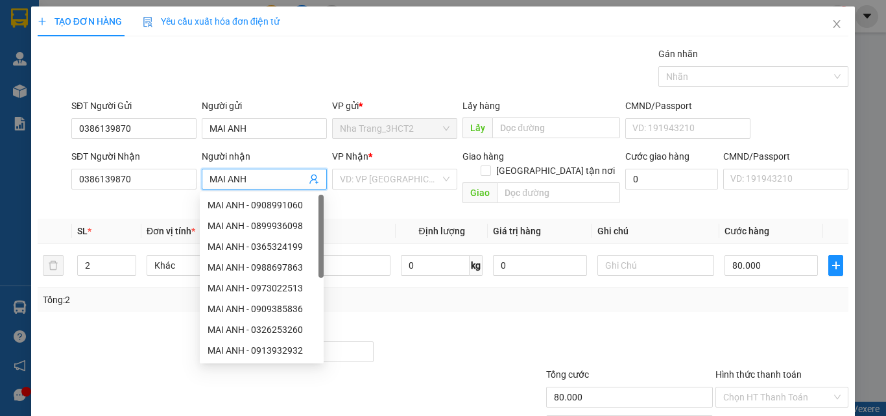
type input "MAI ANH"
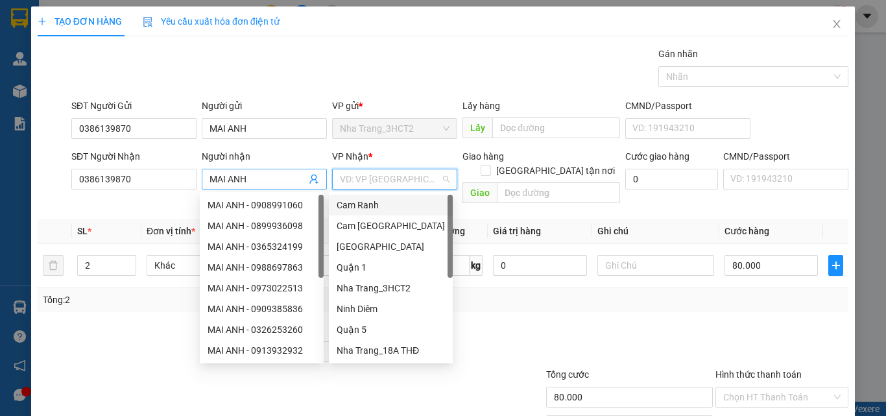
type input "Q"
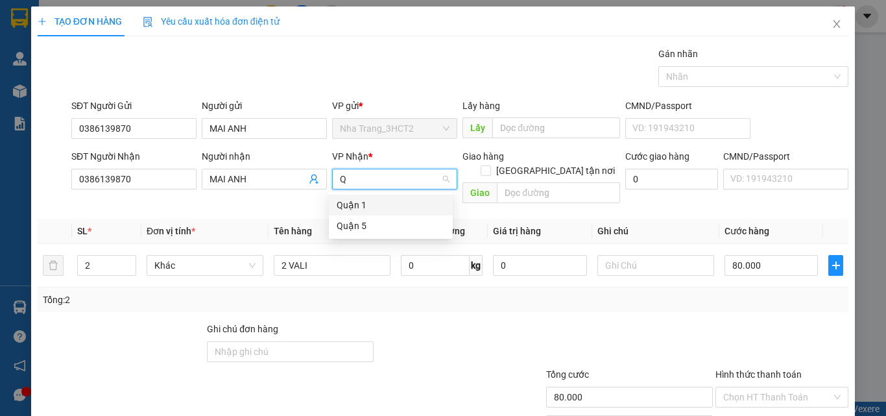
click at [357, 208] on div "Quận 1" at bounding box center [391, 205] width 108 height 14
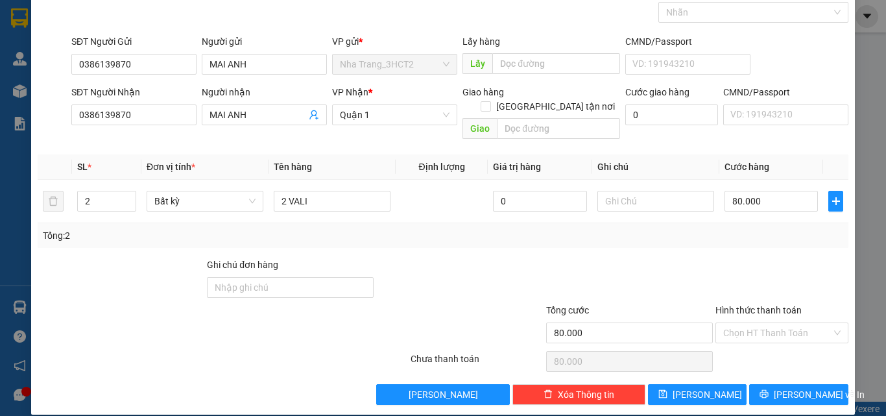
click at [745, 306] on div "Hình thức thanh toán" at bounding box center [782, 312] width 133 height 19
click at [753, 323] on input "Hình thức thanh toán" at bounding box center [777, 332] width 108 height 19
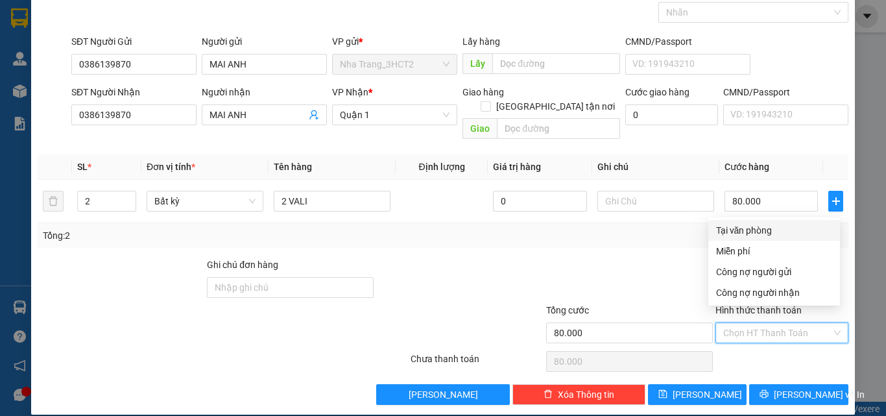
click at [754, 230] on div "Tại văn phòng" at bounding box center [774, 230] width 116 height 14
type input "0"
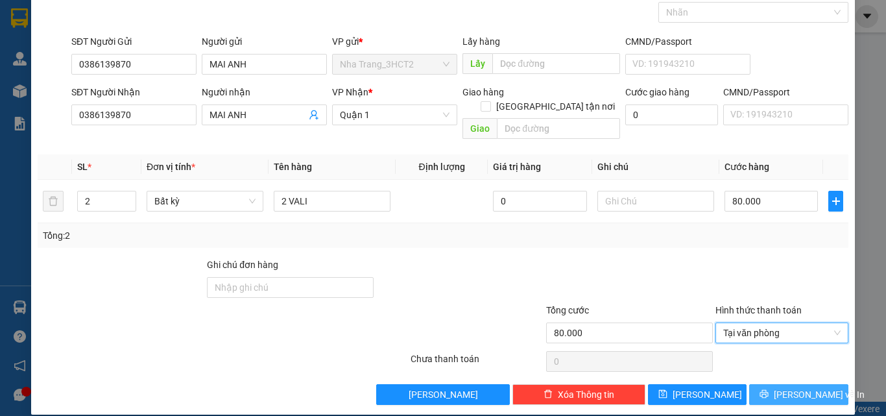
click at [784, 387] on span "[PERSON_NAME] và In" at bounding box center [819, 394] width 91 height 14
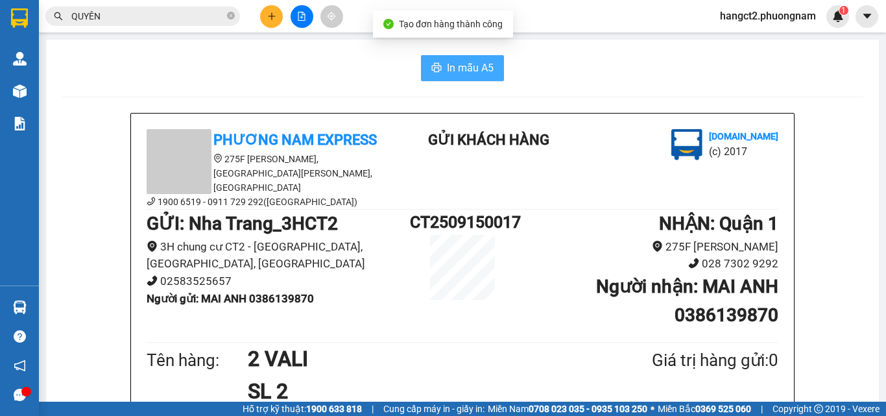
click at [461, 71] on span "In mẫu A5" at bounding box center [470, 68] width 47 height 16
click at [269, 17] on icon "plus" at bounding box center [271, 16] width 9 height 9
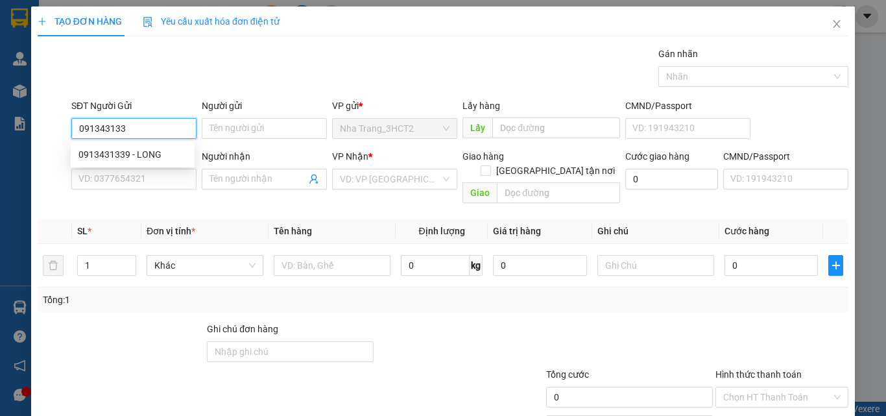
type input "0913431339"
click at [131, 155] on div "0913431339 - LONG" at bounding box center [132, 154] width 108 height 14
type input "LONG"
type input "0888994998"
type input "LÂN"
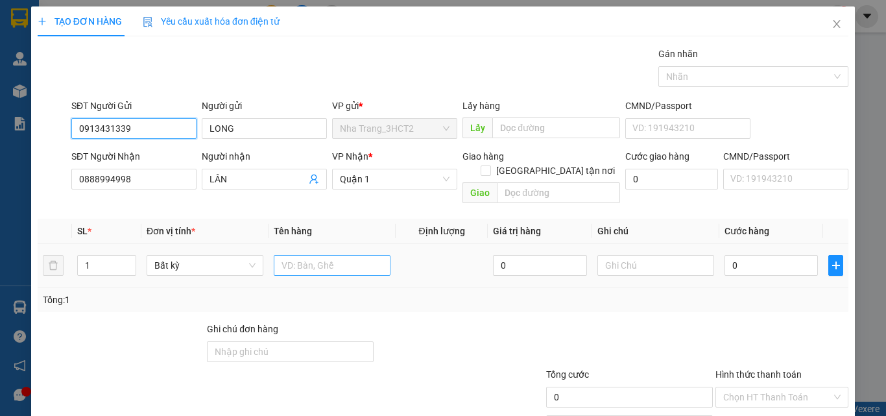
type input "0913431339"
click at [289, 255] on input "text" at bounding box center [332, 265] width 117 height 21
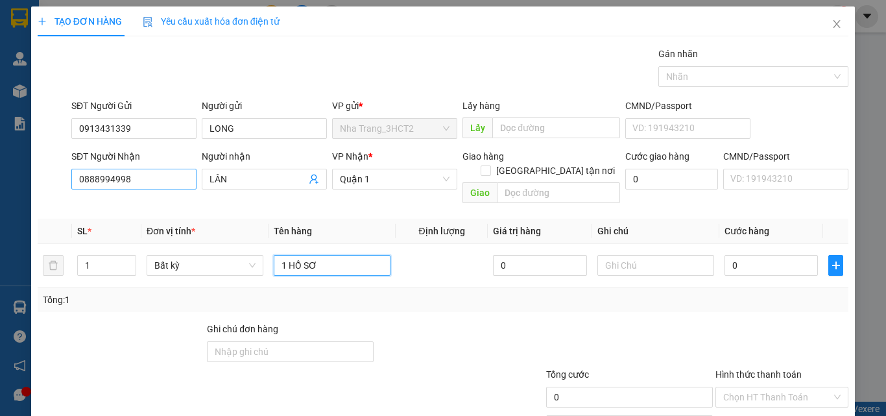
type input "1 HỒ SƠ"
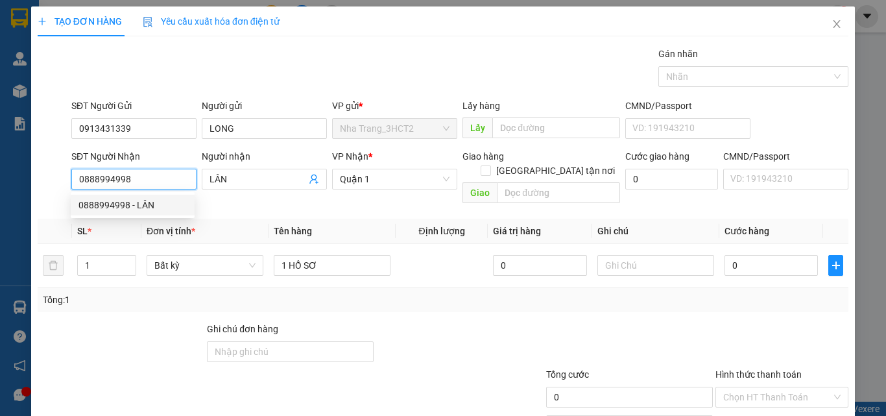
drag, startPoint x: 148, startPoint y: 174, endPoint x: 84, endPoint y: 199, distance: 68.2
click at [84, 199] on body "Kết quả tìm kiếm ( 3 ) Bộ lọc Gửi 3 ngày gần nhất Mã ĐH Trạng thái Món hàng Tổn…" at bounding box center [443, 208] width 886 height 416
type input "0"
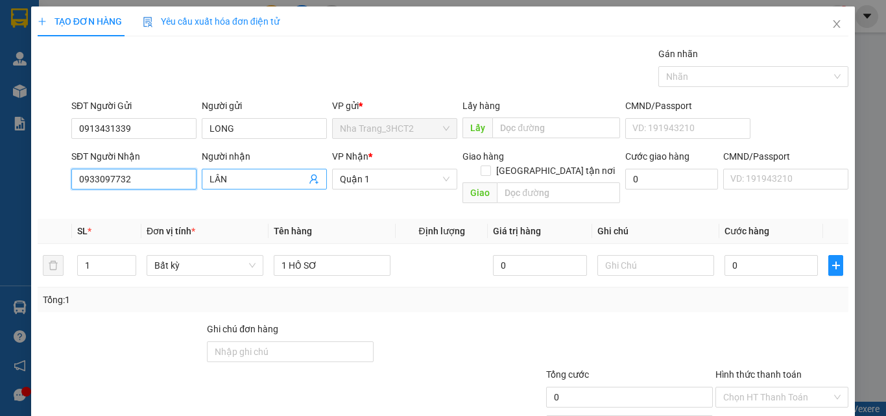
type input "0933097732"
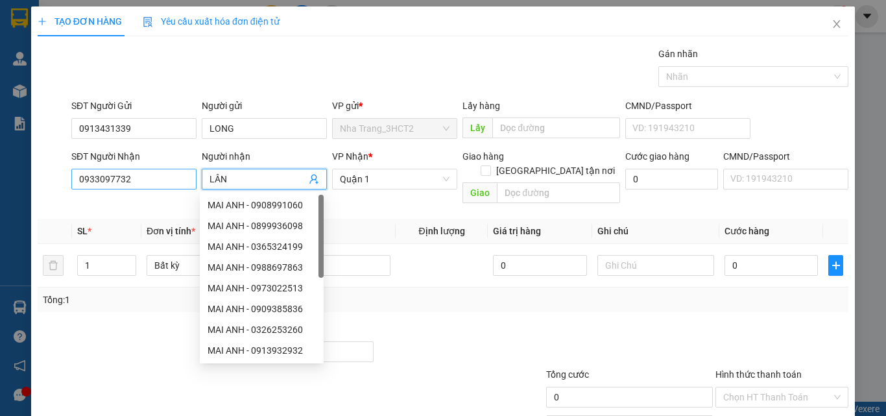
drag, startPoint x: 243, startPoint y: 187, endPoint x: 194, endPoint y: 189, distance: 49.3
click at [194, 189] on div "SĐT Người Nhận 0933097732 Người nhận LÂN VP Nhận * Quận 1 Giao hàng [GEOGRAPHIC…" at bounding box center [460, 179] width 782 height 60
drag, startPoint x: 234, startPoint y: 180, endPoint x: 199, endPoint y: 189, distance: 36.8
click at [199, 189] on div "Người nhận LÂN" at bounding box center [264, 179] width 130 height 60
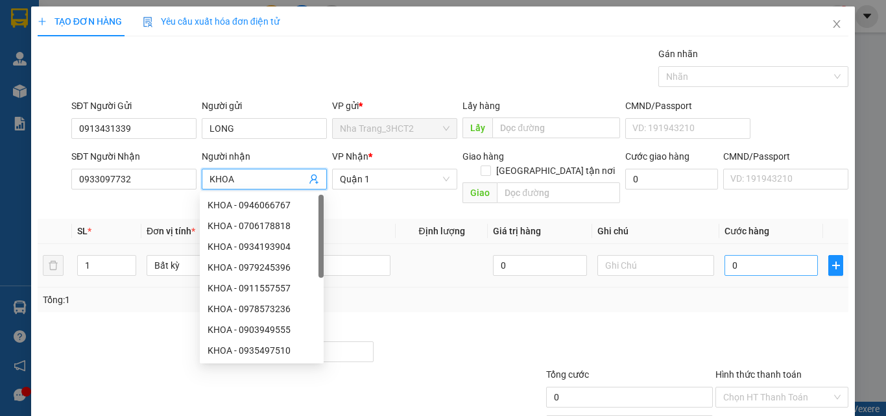
type input "KHOA"
click at [725, 255] on input "0" at bounding box center [771, 265] width 93 height 21
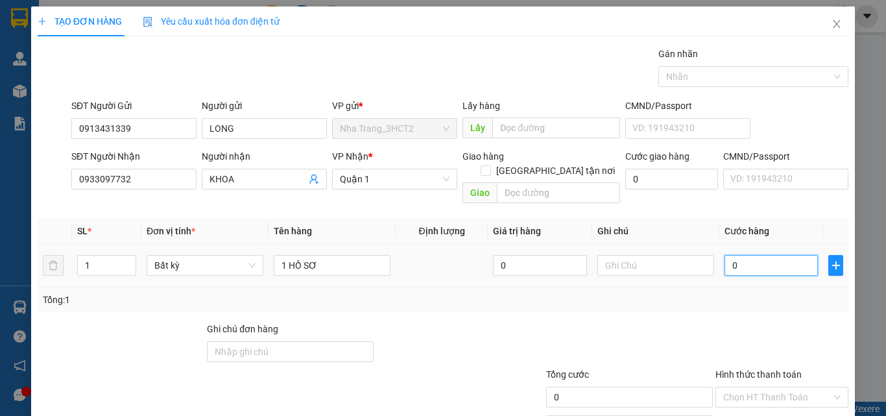
type input "2"
type input "20"
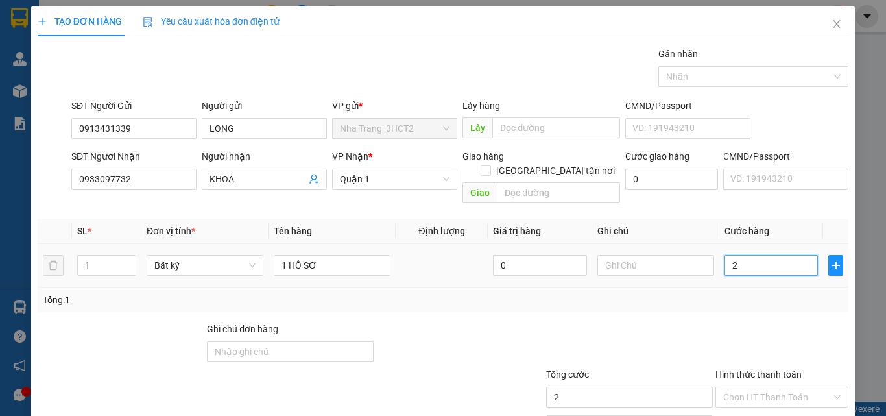
type input "20"
click at [762, 387] on input "Hình thức thanh toán" at bounding box center [777, 396] width 108 height 19
type input "20.000"
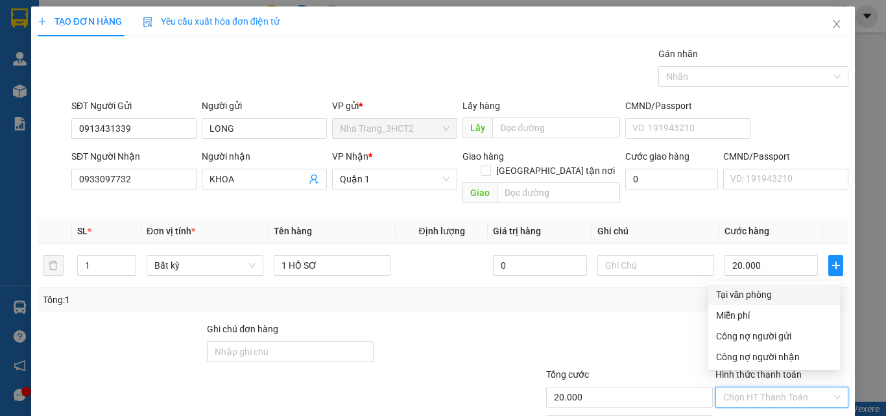
click at [762, 296] on div "Tại văn phòng" at bounding box center [774, 294] width 116 height 14
type input "0"
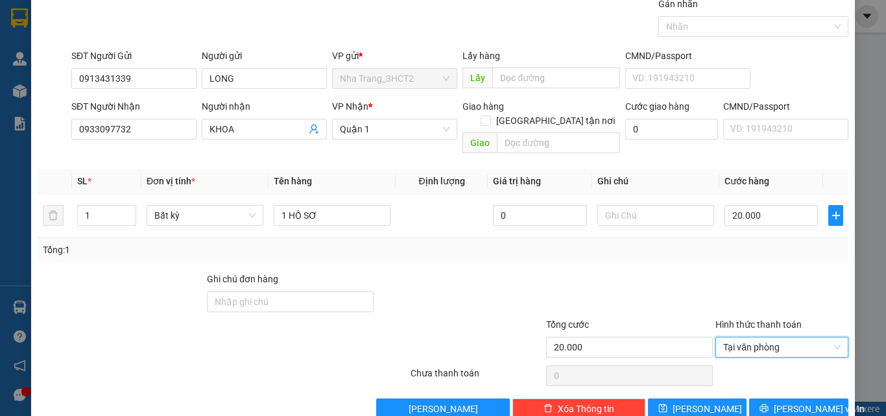
scroll to position [64, 0]
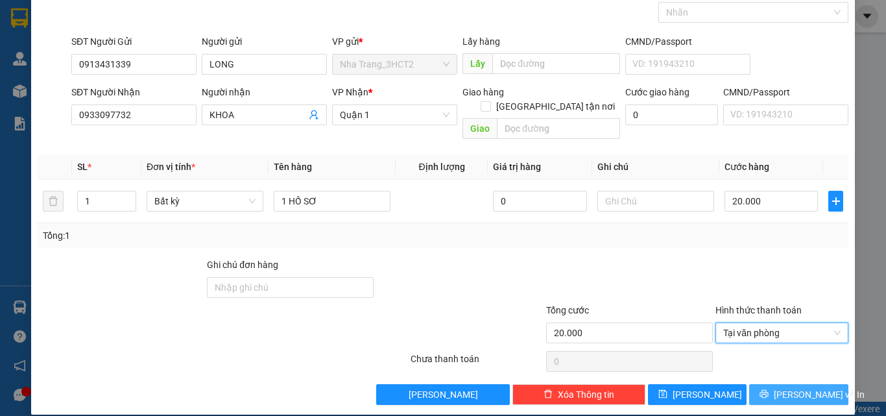
click at [786, 387] on button "[PERSON_NAME] và In" at bounding box center [798, 394] width 99 height 21
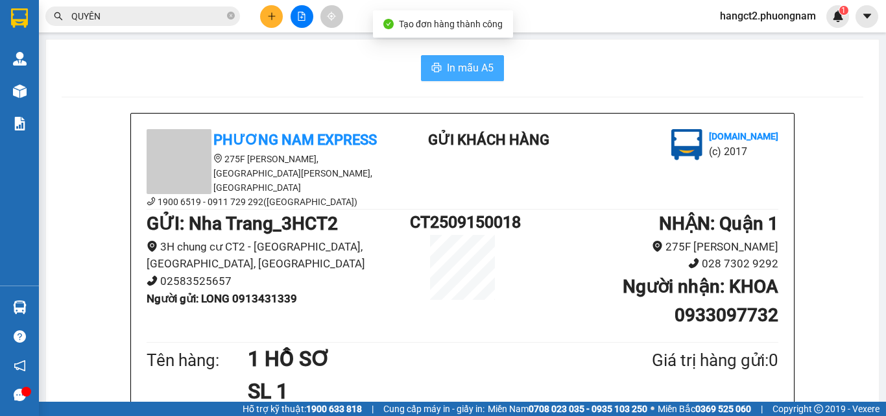
click at [477, 66] on span "In mẫu A5" at bounding box center [470, 68] width 47 height 16
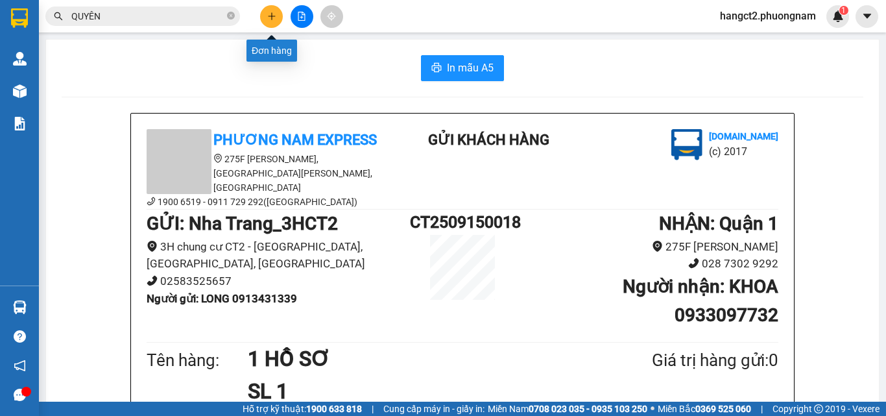
click at [274, 20] on icon "plus" at bounding box center [271, 16] width 9 height 9
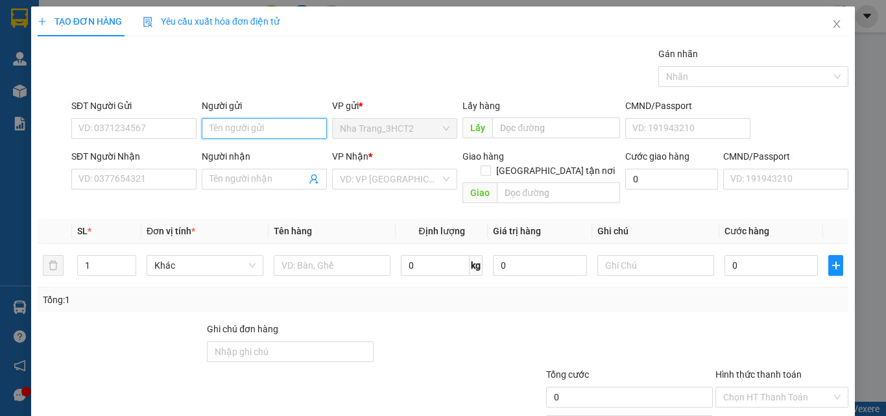
click at [241, 130] on input "Người gửi" at bounding box center [264, 128] width 125 height 21
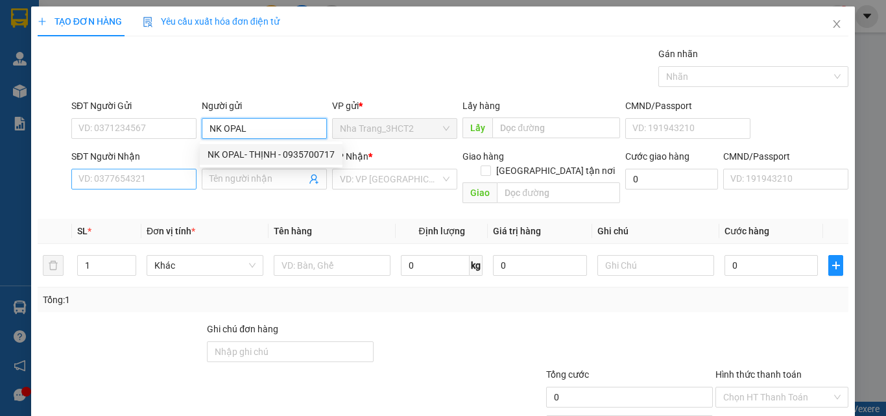
type input "NK OPAL"
click at [116, 180] on input "SĐT Người Nhận" at bounding box center [133, 179] width 125 height 21
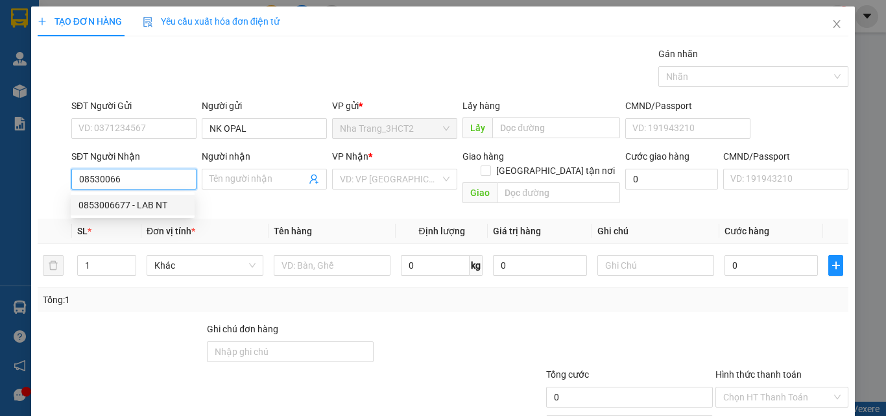
click at [121, 205] on div "0853006677 - LAB NT" at bounding box center [132, 205] width 108 height 14
type input "0853006677"
type input "LAB NT"
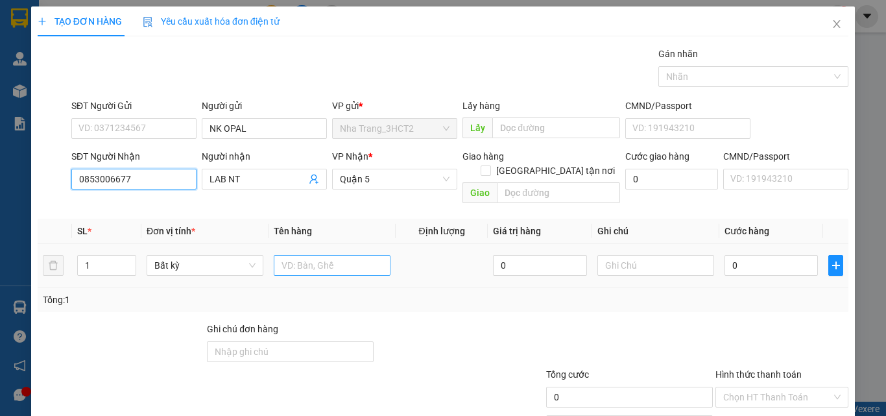
type input "0853006677"
click at [320, 255] on input "text" at bounding box center [332, 265] width 117 height 21
type input "1 HỘP"
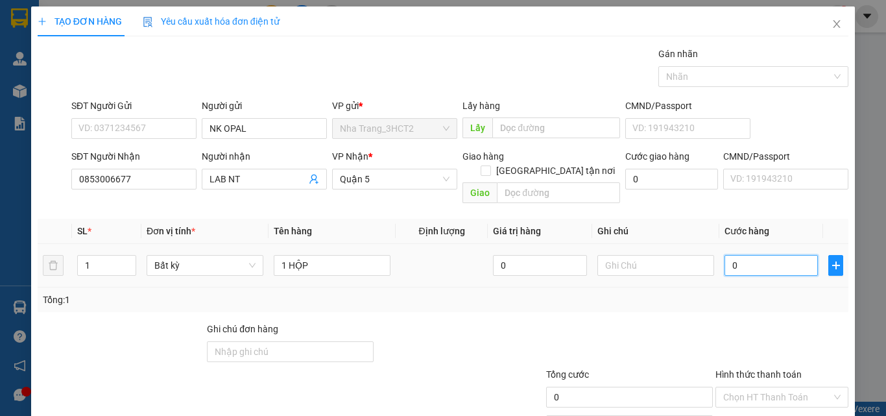
click at [725, 255] on input "0" at bounding box center [771, 265] width 93 height 21
type input "2"
type input "20"
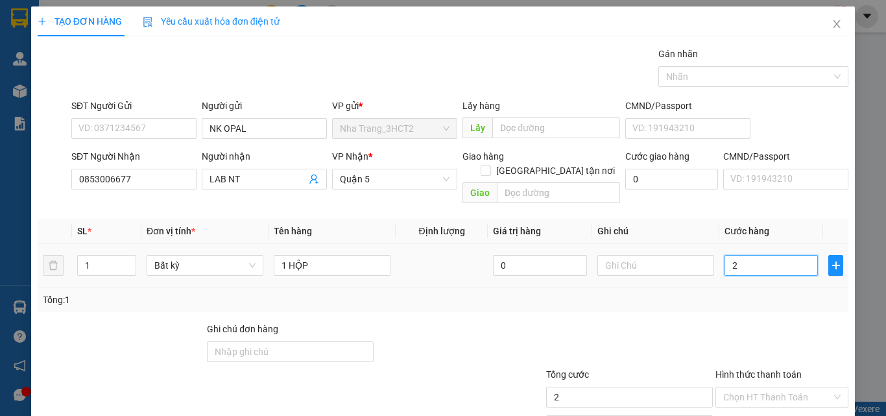
type input "20"
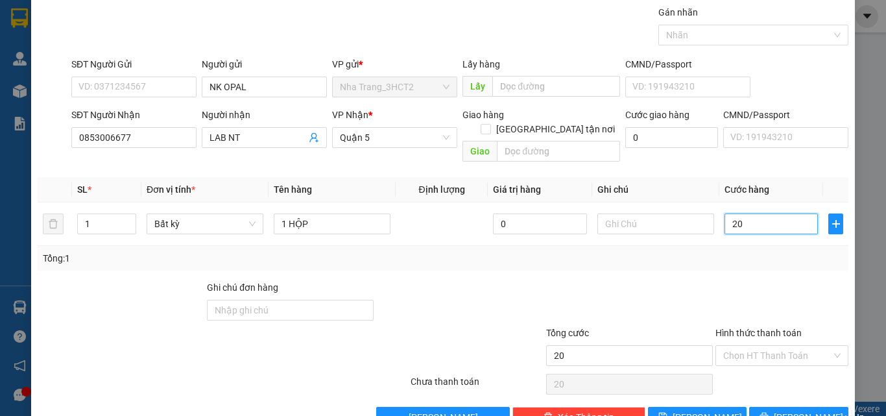
scroll to position [64, 0]
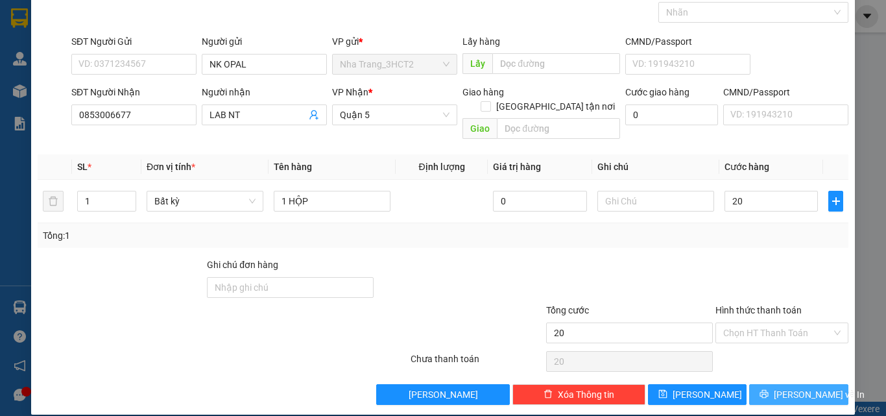
click at [769, 389] on icon "printer" at bounding box center [764, 393] width 9 height 9
type input "20.000"
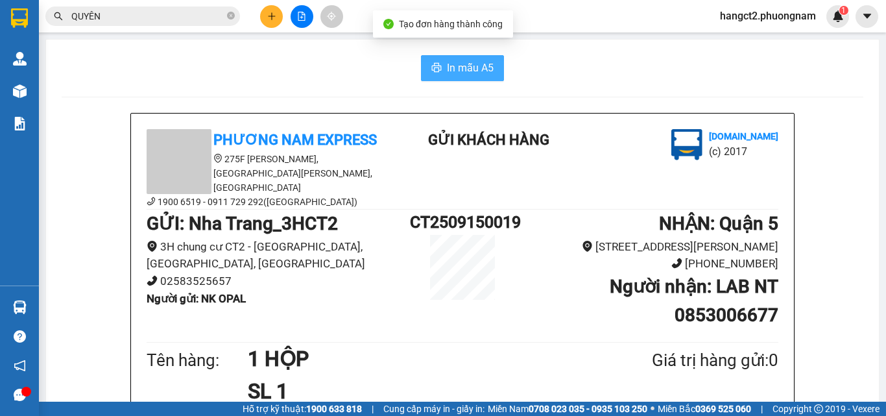
click at [463, 69] on span "In mẫu A5" at bounding box center [470, 68] width 47 height 16
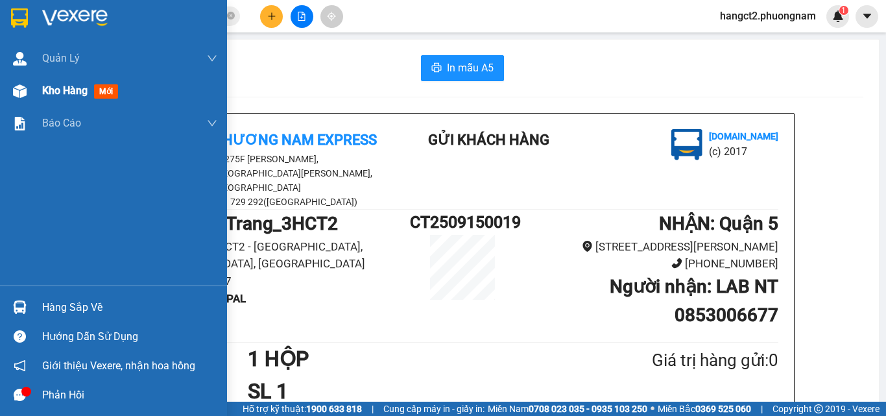
click at [64, 80] on div "Kho hàng mới" at bounding box center [129, 91] width 175 height 32
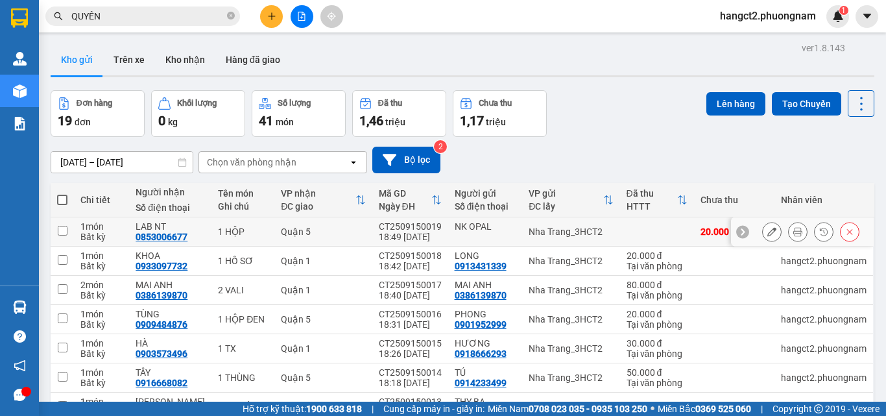
click at [763, 237] on button at bounding box center [772, 232] width 18 height 23
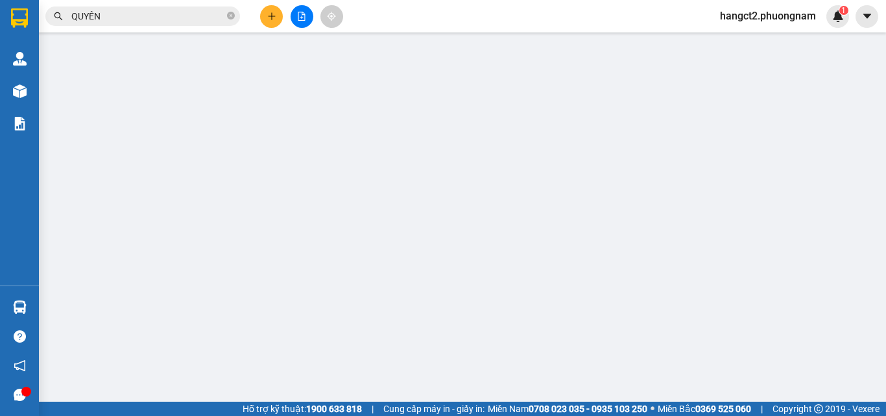
type input "0853006677"
type input "20.000"
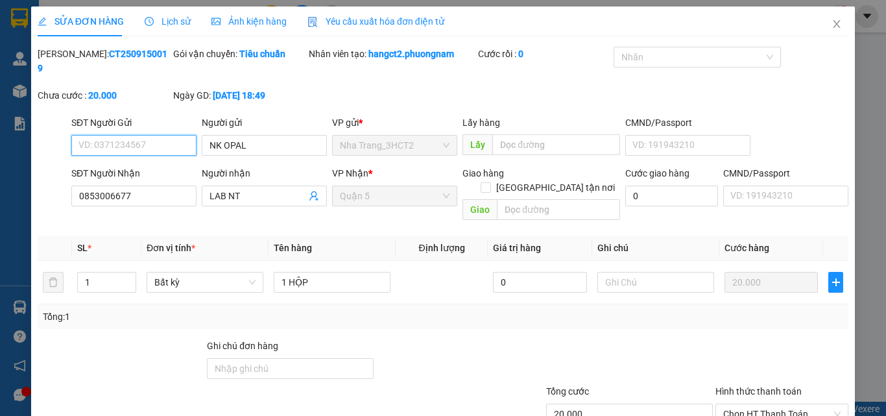
scroll to position [67, 0]
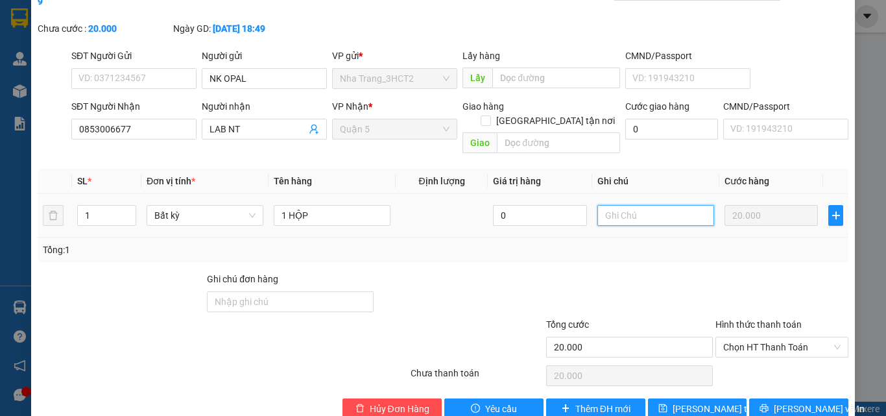
click at [636, 205] on input "text" at bounding box center [655, 215] width 117 height 21
type input "HÀNG NHẬN QUẬN 1"
click at [664, 404] on icon "save" at bounding box center [662, 408] width 8 height 8
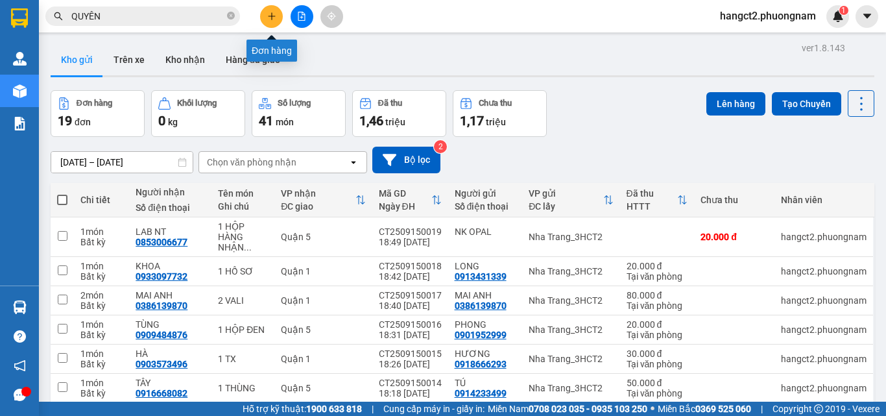
click at [270, 20] on icon "plus" at bounding box center [271, 16] width 9 height 9
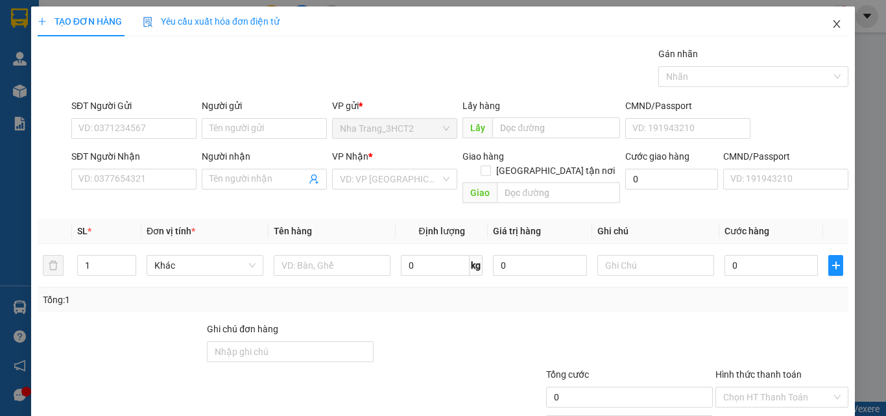
click at [833, 27] on span "Close" at bounding box center [837, 24] width 36 height 36
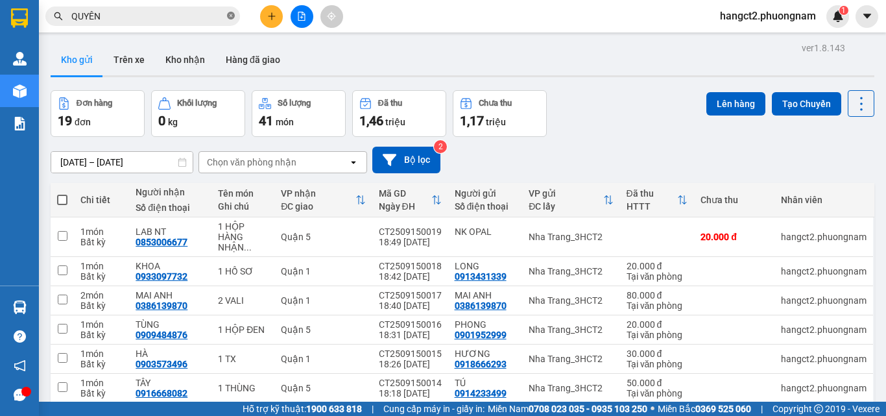
click at [228, 18] on icon "close-circle" at bounding box center [231, 16] width 8 height 8
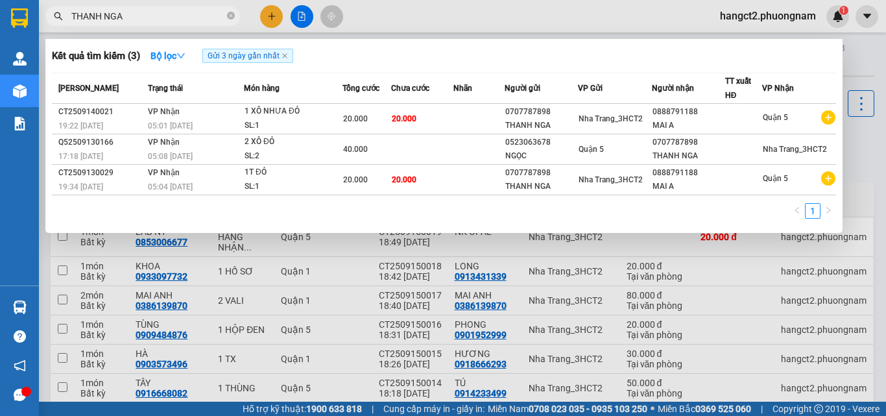
type input "THANH NGA"
click at [854, 57] on div at bounding box center [443, 208] width 886 height 416
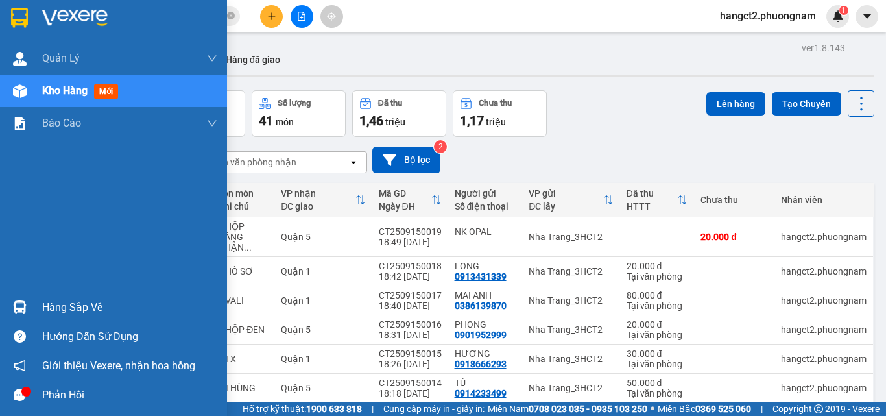
click at [54, 88] on span "Kho hàng" at bounding box center [64, 90] width 45 height 12
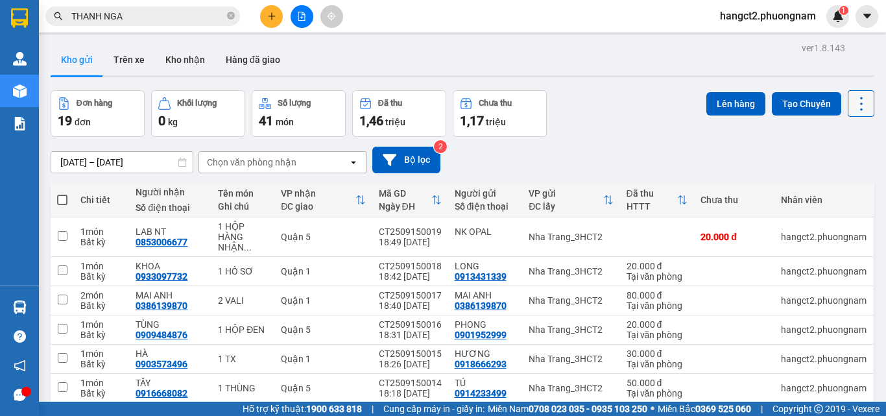
click at [854, 102] on icon at bounding box center [861, 104] width 18 height 18
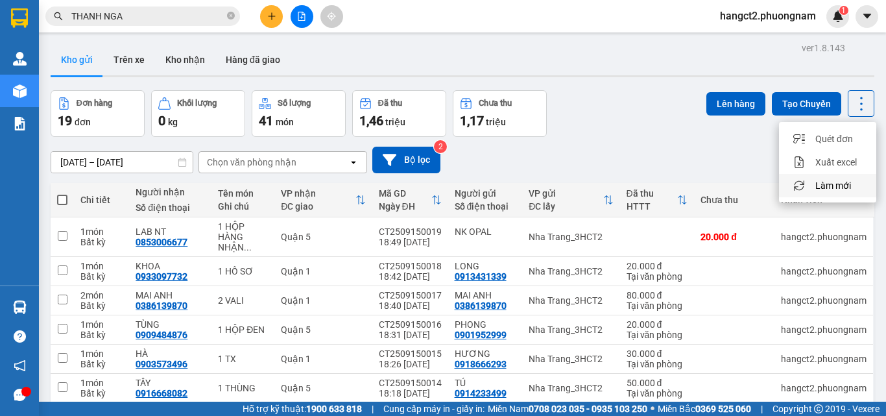
click at [822, 181] on span "Làm mới" at bounding box center [833, 185] width 36 height 13
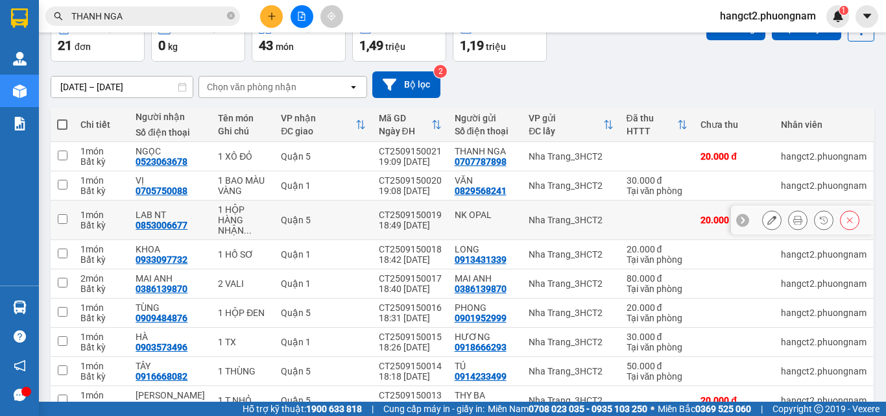
scroll to position [171, 0]
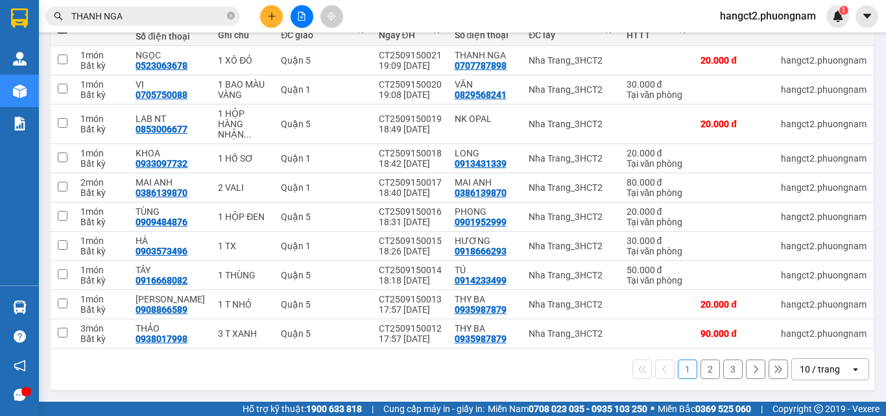
click at [850, 370] on icon "open" at bounding box center [855, 369] width 10 height 10
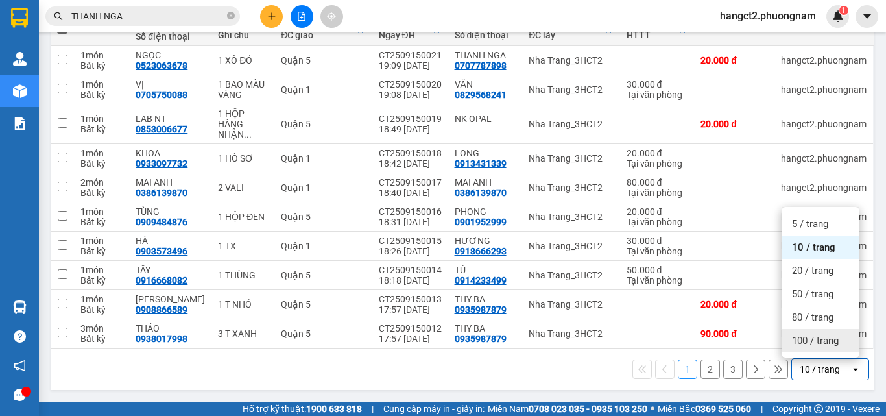
click at [818, 344] on span "100 / trang" at bounding box center [815, 340] width 47 height 13
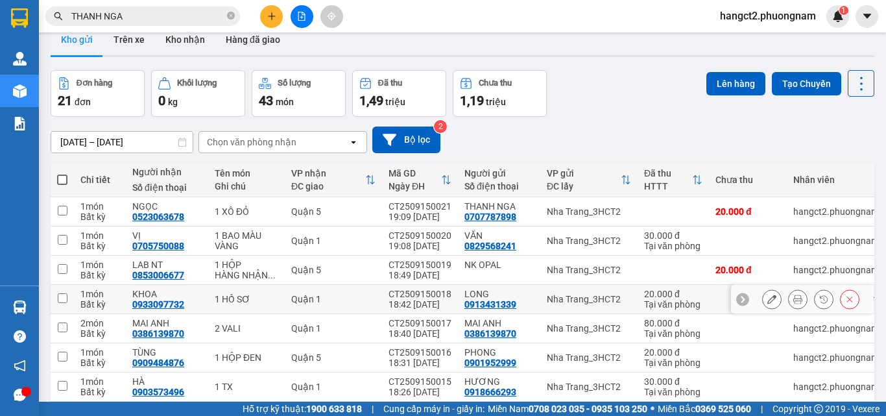
scroll to position [0, 0]
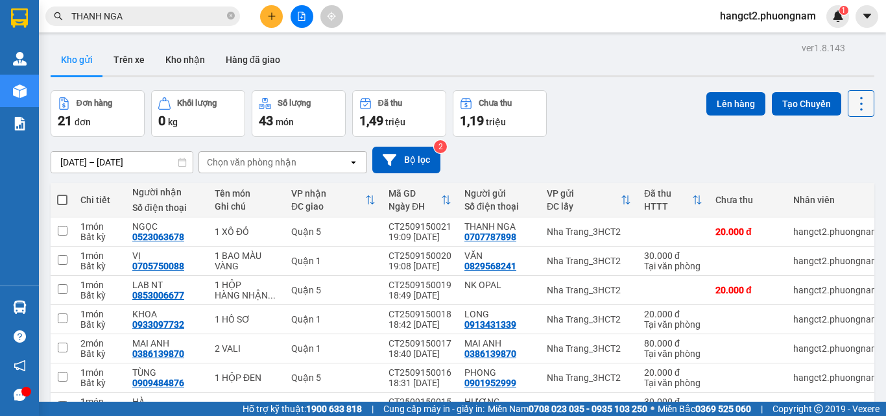
click at [852, 108] on icon at bounding box center [861, 104] width 18 height 18
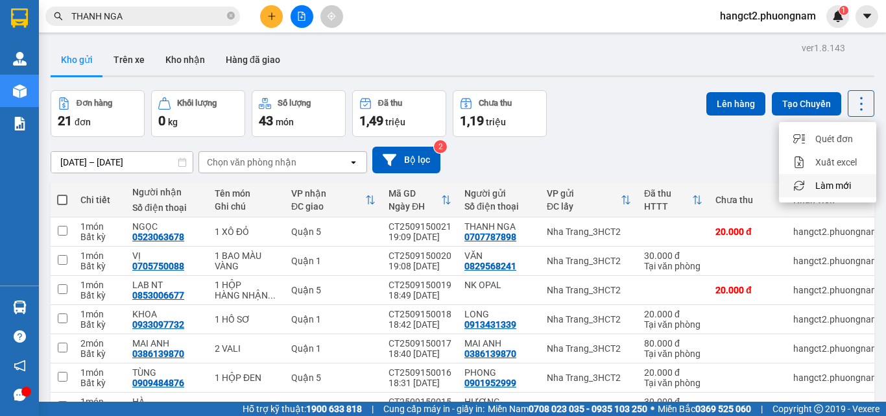
click at [840, 190] on span "Làm mới" at bounding box center [833, 185] width 36 height 13
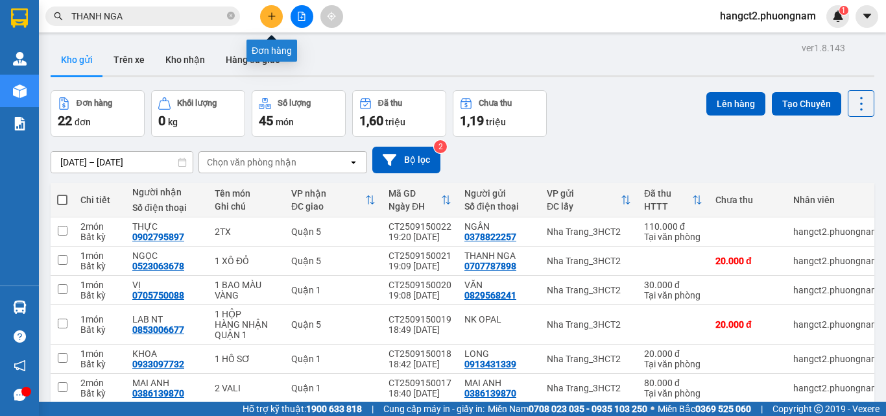
click at [268, 21] on button at bounding box center [271, 16] width 23 height 23
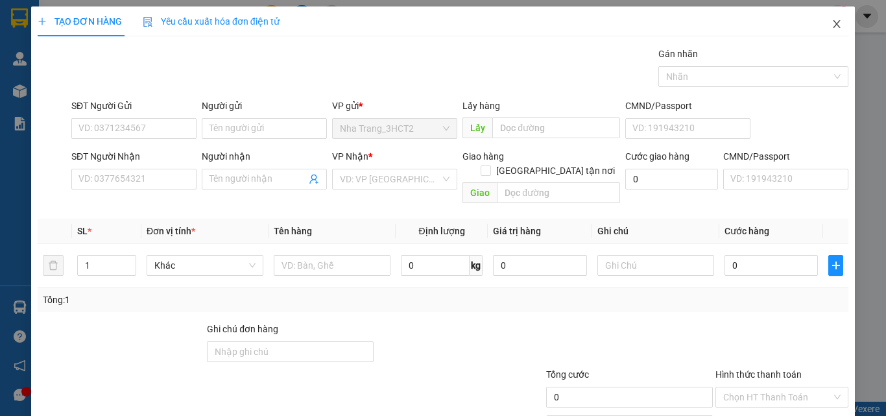
click at [832, 25] on icon "close" at bounding box center [837, 24] width 10 height 10
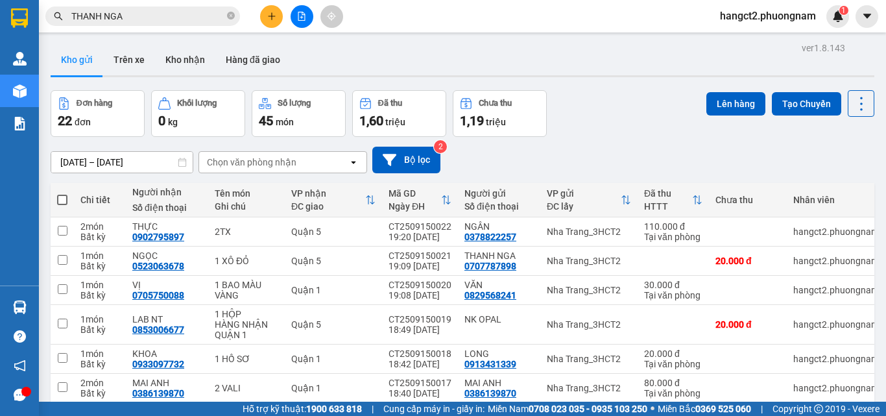
click at [181, 13] on input "THANH NGA" at bounding box center [147, 16] width 153 height 14
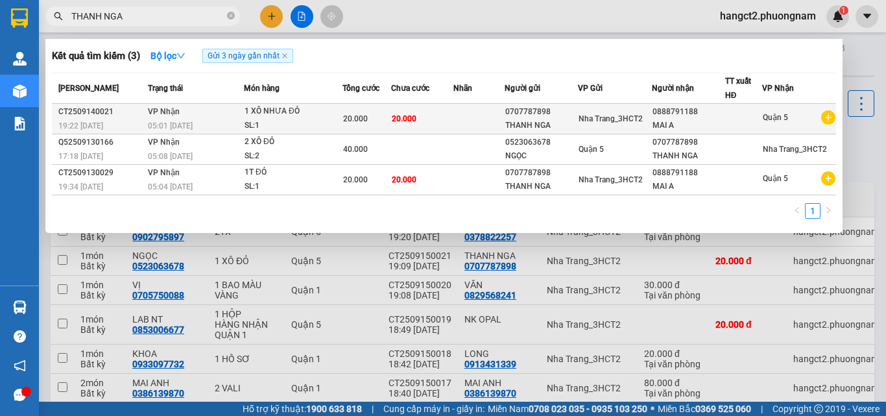
click at [505, 117] on div "0707787898" at bounding box center [541, 112] width 72 height 14
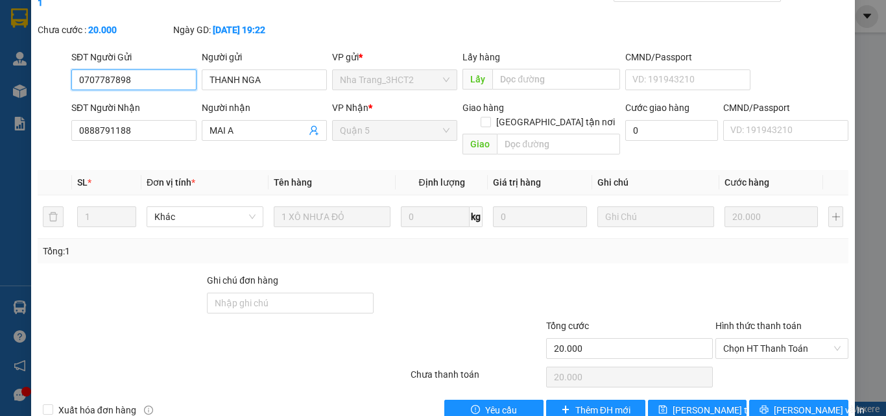
scroll to position [67, 0]
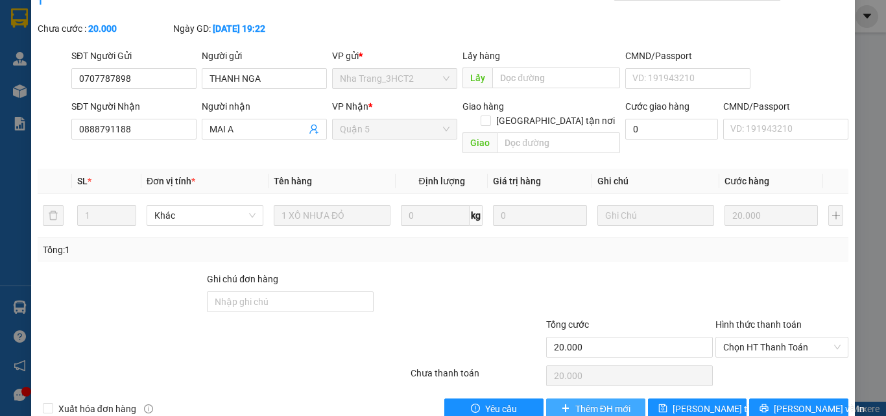
click at [581, 402] on span "Thêm ĐH mới" at bounding box center [602, 409] width 55 height 14
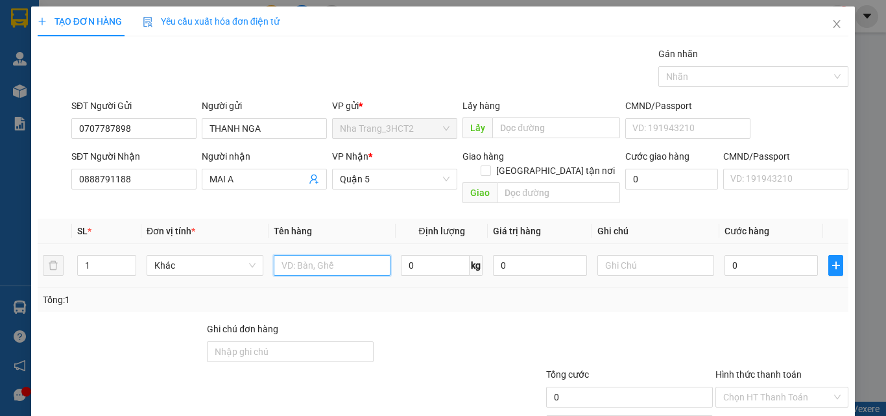
click at [292, 257] on input "text" at bounding box center [332, 265] width 117 height 21
type input "1 XÔ NHỰA ĐỎ"
click at [753, 255] on input "0" at bounding box center [771, 265] width 93 height 21
type input "2"
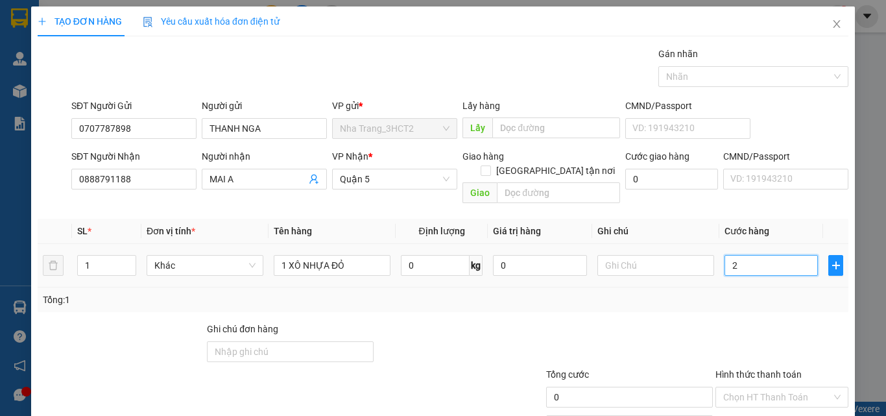
type input "2"
type input "20"
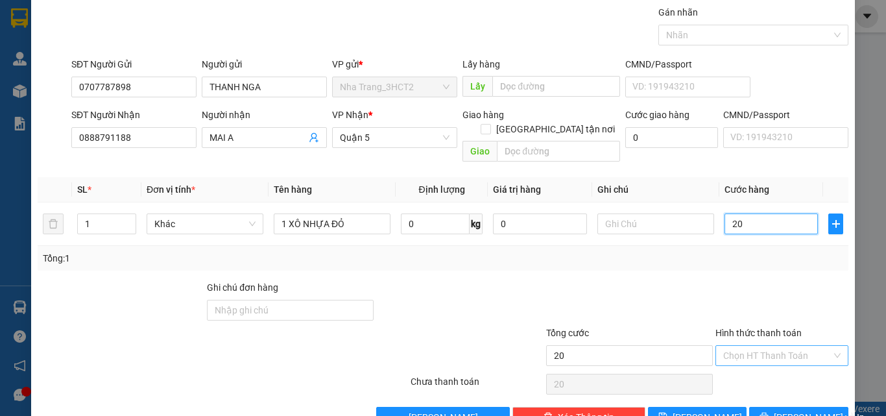
scroll to position [64, 0]
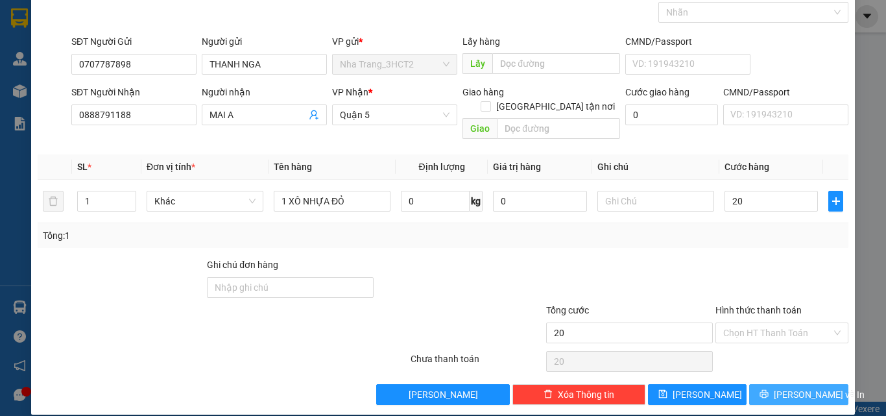
drag, startPoint x: 784, startPoint y: 388, endPoint x: 786, endPoint y: 378, distance: 10.7
click at [786, 384] on button "[PERSON_NAME] và In" at bounding box center [798, 394] width 99 height 21
type input "20.000"
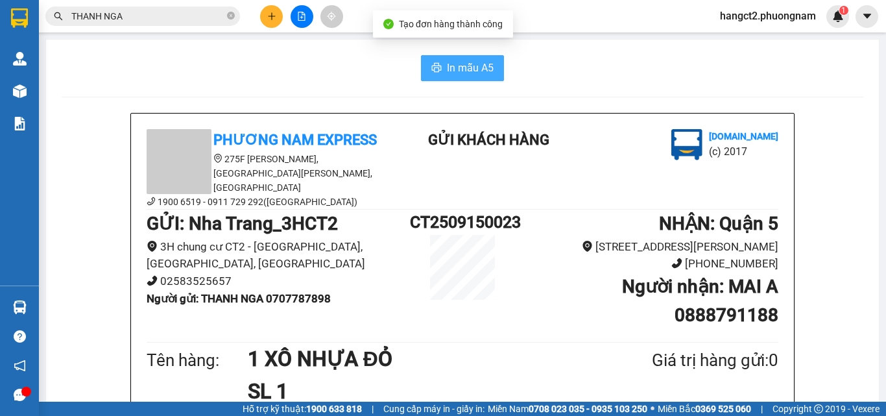
click at [436, 69] on icon "printer" at bounding box center [437, 67] width 10 height 9
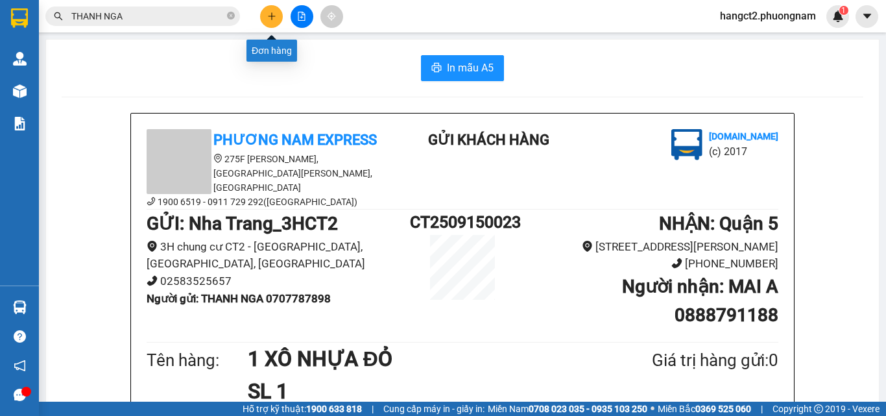
click at [269, 19] on icon "plus" at bounding box center [271, 16] width 9 height 9
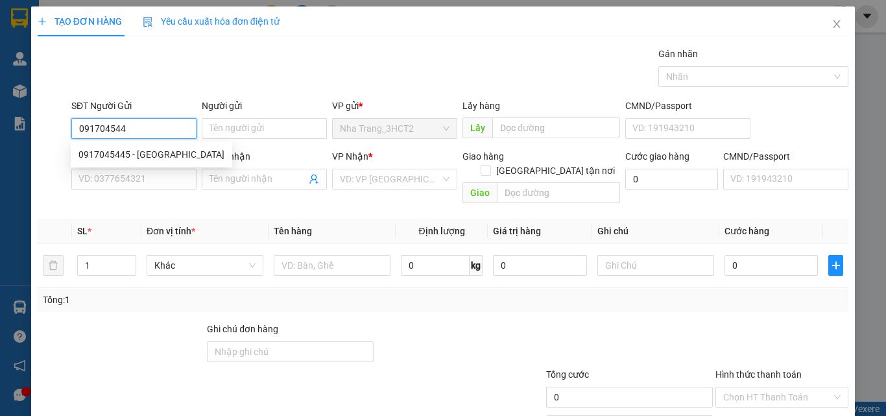
type input "0917045445"
click at [163, 154] on div "0917045445 - [GEOGRAPHIC_DATA]" at bounding box center [151, 154] width 146 height 14
type input "VIỆT TIÊN NT"
type input "0908606160"
type input "LABO VIỆT TIÊN HCM"
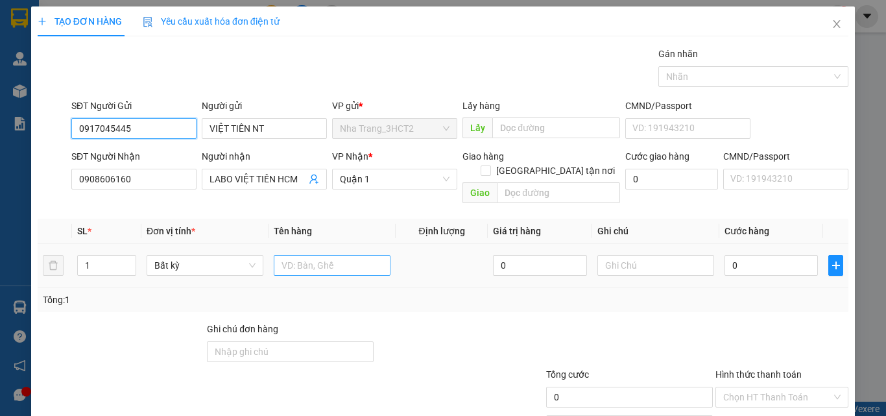
type input "0917045445"
click at [285, 255] on input "text" at bounding box center [332, 265] width 117 height 21
type input "1 HỘP"
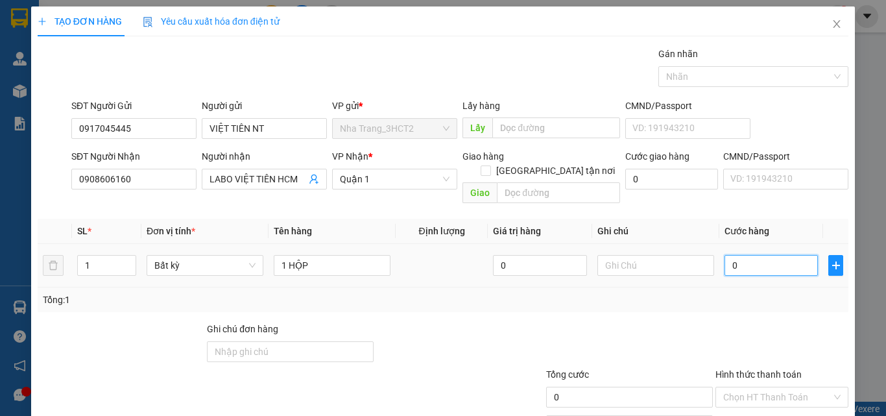
click at [725, 255] on input "0" at bounding box center [771, 265] width 93 height 21
type input "2"
type input "20"
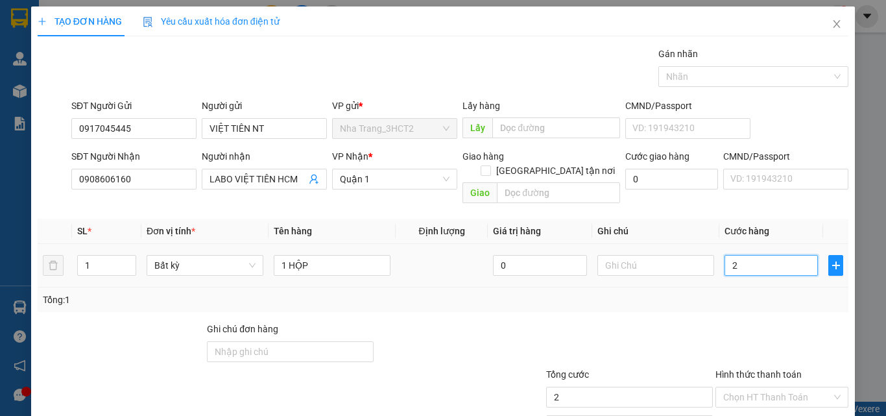
type input "20"
type input "20.000"
click at [745, 387] on input "Hình thức thanh toán" at bounding box center [777, 396] width 108 height 19
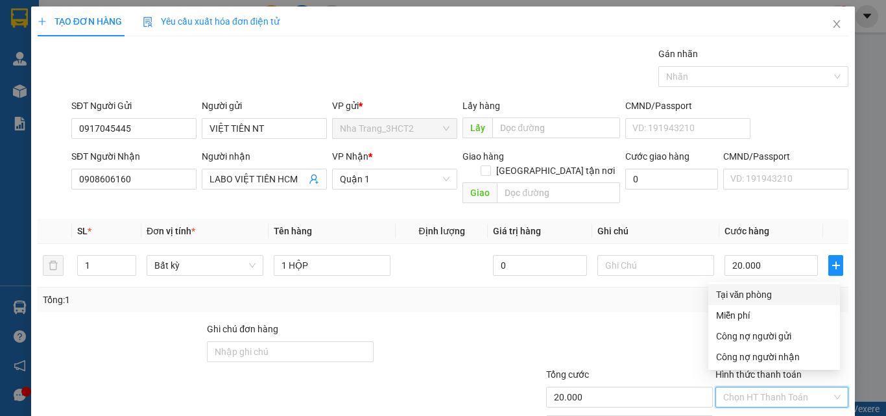
click at [757, 303] on div "Tại văn phòng" at bounding box center [774, 294] width 132 height 21
type input "0"
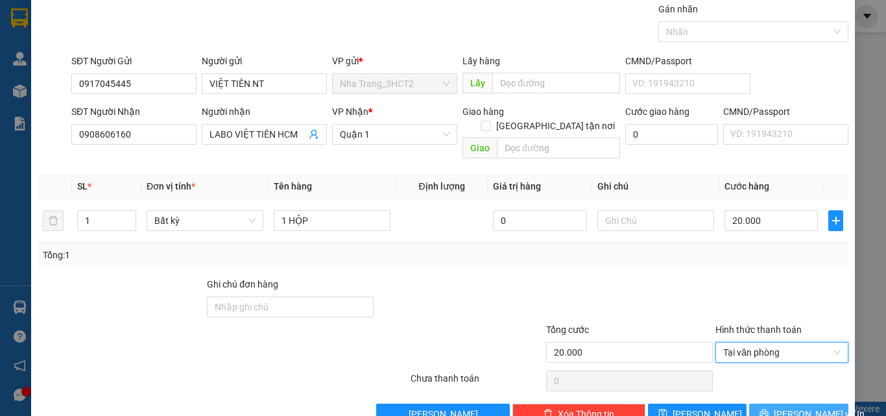
scroll to position [64, 0]
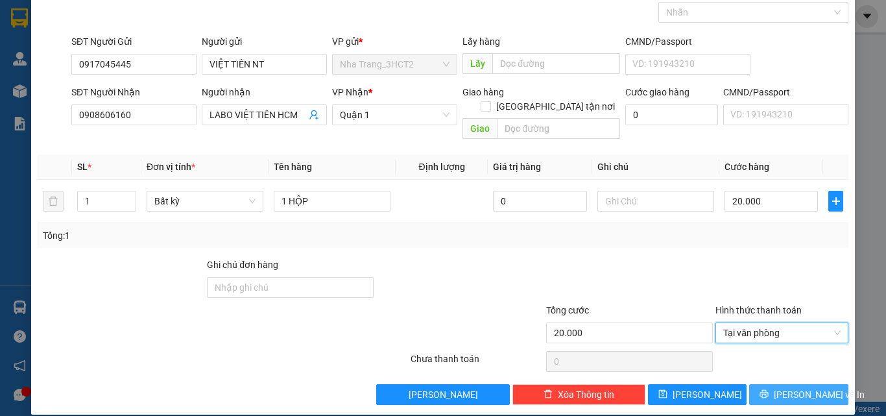
click at [778, 384] on button "[PERSON_NAME] và In" at bounding box center [798, 394] width 99 height 21
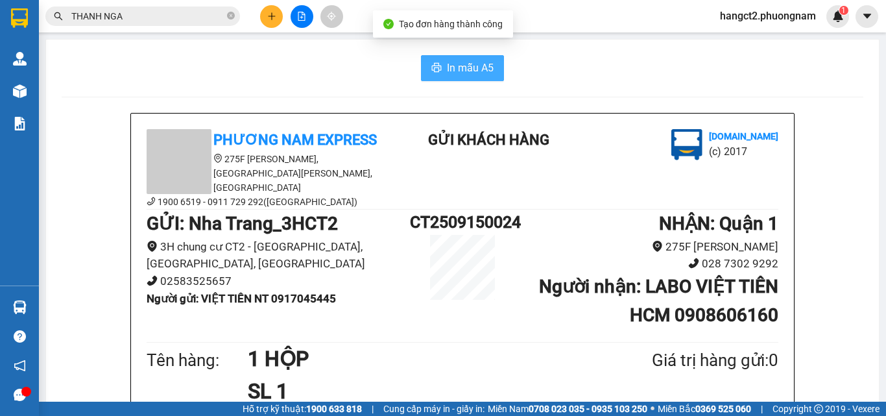
click at [476, 69] on span "In mẫu A5" at bounding box center [470, 68] width 47 height 16
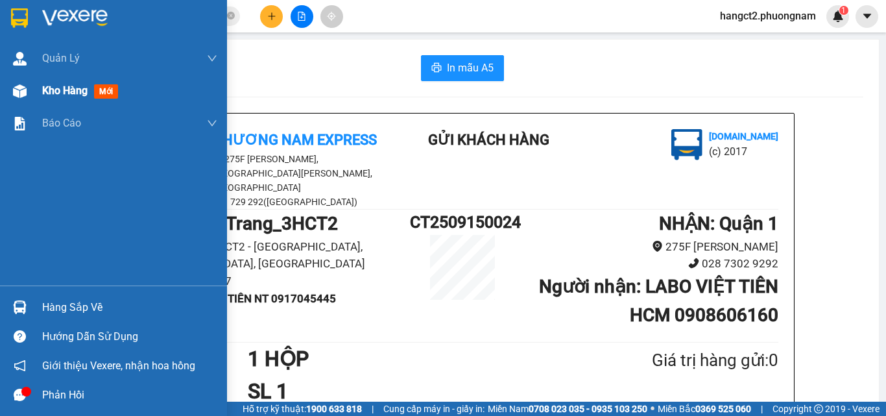
click at [51, 90] on span "Kho hàng" at bounding box center [64, 90] width 45 height 12
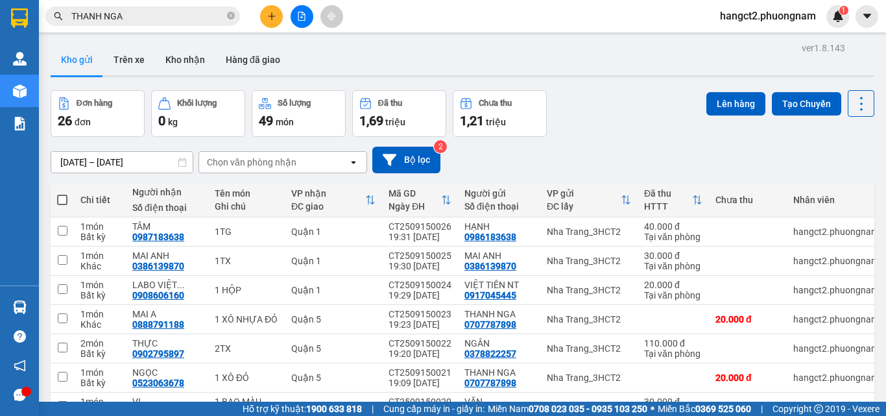
click at [64, 197] on span at bounding box center [62, 200] width 10 height 10
click at [62, 193] on input "checkbox" at bounding box center [62, 193] width 0 height 0
checkbox input "true"
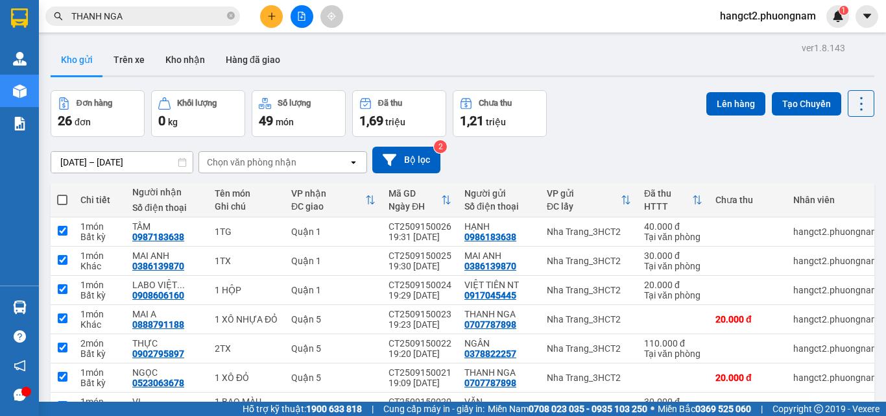
checkbox input "true"
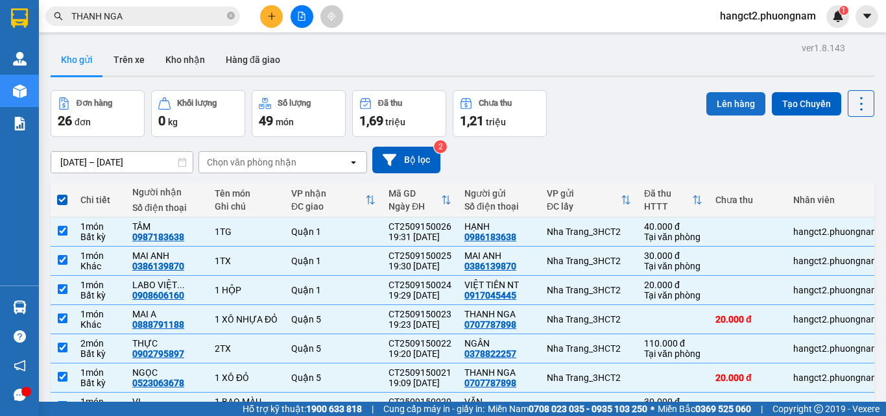
click at [717, 108] on button "Lên hàng" at bounding box center [735, 103] width 59 height 23
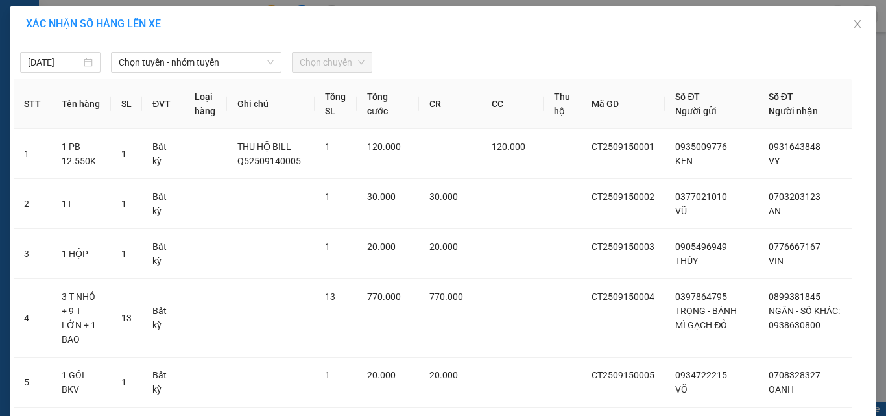
click at [172, 69] on span "Chọn tuyến - nhóm tuyến" at bounding box center [196, 62] width 155 height 19
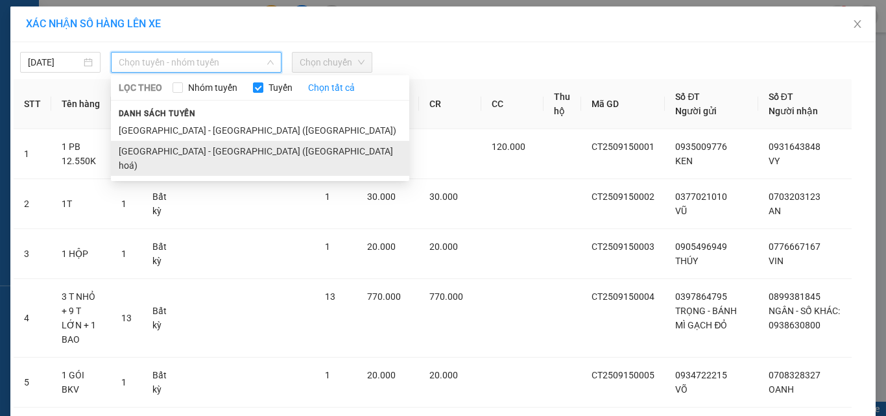
click at [166, 150] on li "[GEOGRAPHIC_DATA] - [GEOGRAPHIC_DATA] ([GEOGRAPHIC_DATA] hoá)" at bounding box center [260, 158] width 298 height 35
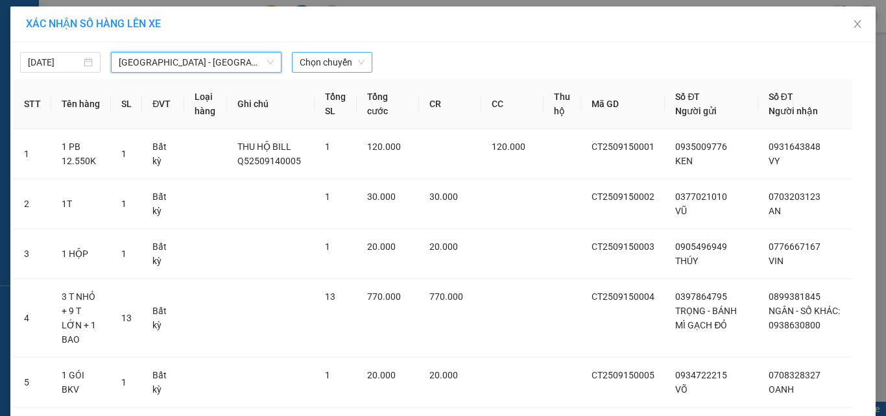
click at [325, 59] on span "Chọn chuyến" at bounding box center [332, 62] width 65 height 19
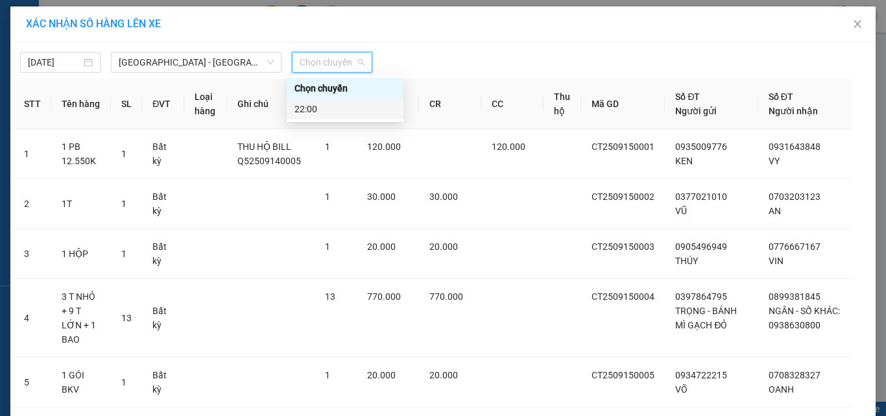
drag, startPoint x: 328, startPoint y: 117, endPoint x: 352, endPoint y: 109, distance: 25.2
click at [328, 116] on div "22:00" at bounding box center [345, 109] width 117 height 21
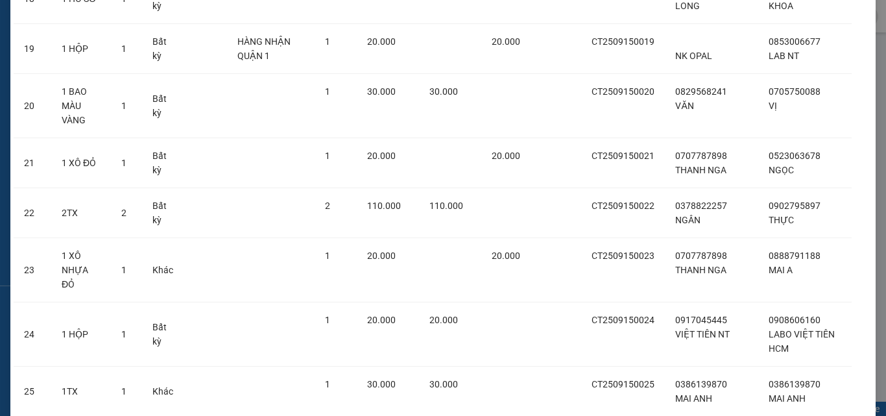
scroll to position [1157, 0]
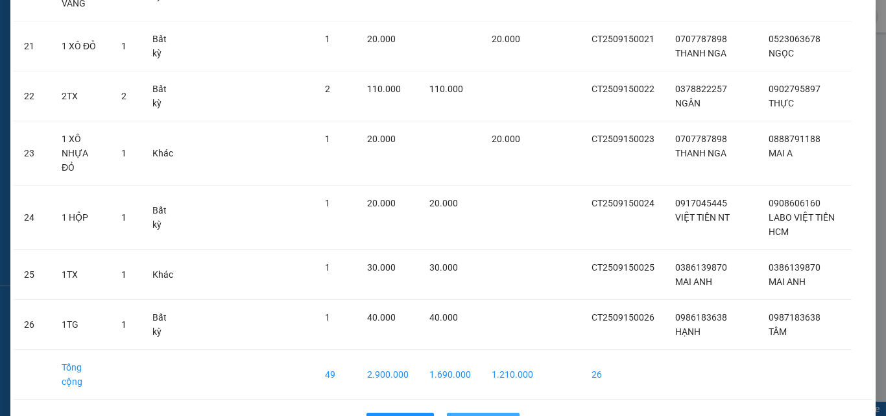
click at [478, 413] on button "Lên hàng" at bounding box center [483, 423] width 73 height 21
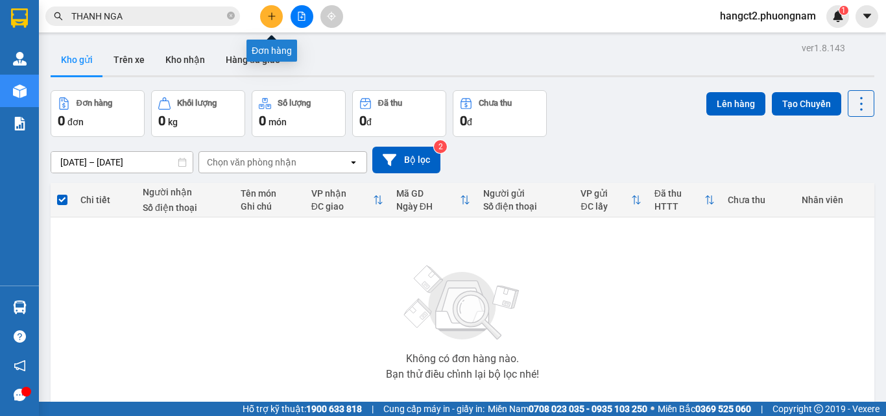
click at [274, 14] on icon "plus" at bounding box center [271, 16] width 9 height 9
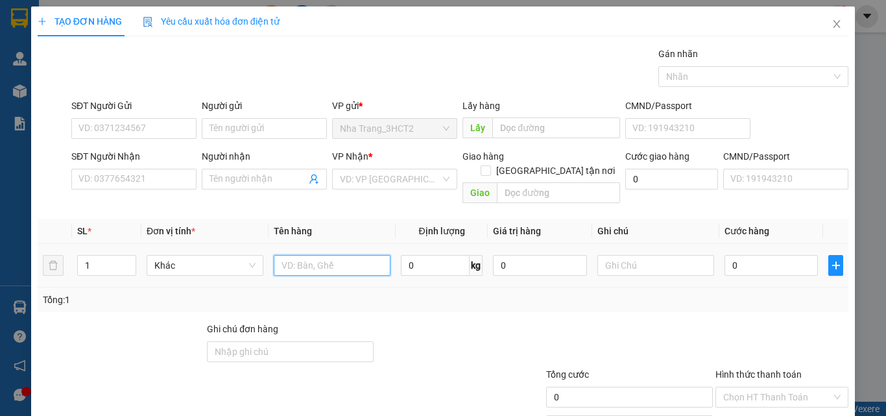
click at [299, 255] on input "text" at bounding box center [332, 265] width 117 height 21
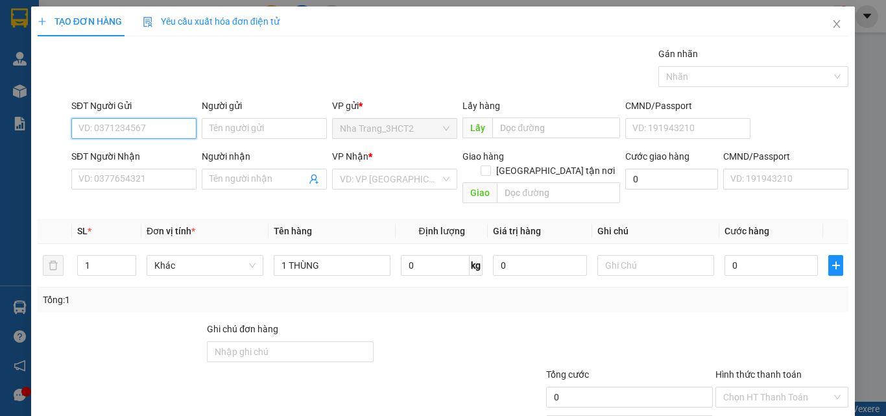
click at [137, 128] on input "SĐT Người Gửi" at bounding box center [133, 128] width 125 height 21
click at [158, 153] on div "0937112233 - THỌ" at bounding box center [132, 154] width 108 height 14
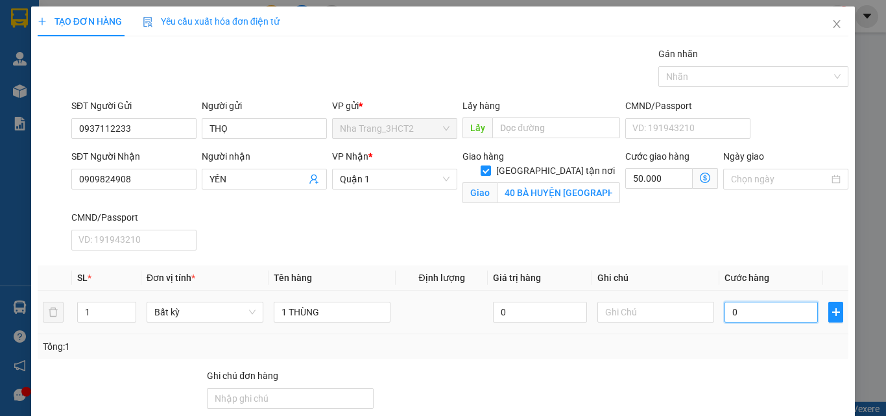
click at [740, 312] on input "0" at bounding box center [771, 312] width 93 height 21
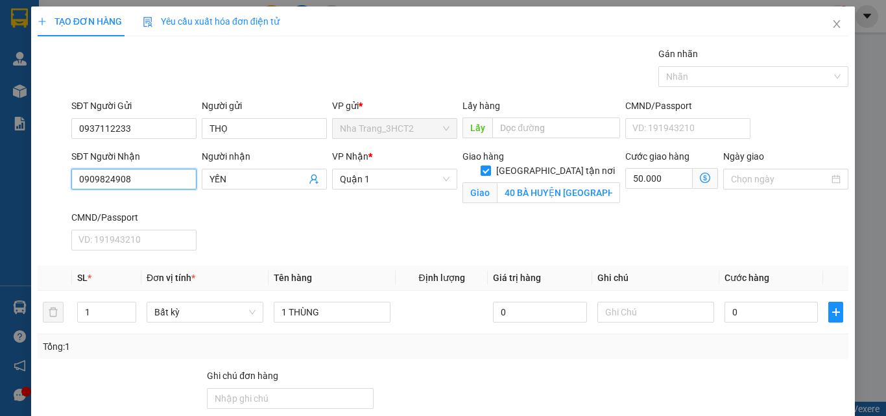
click at [151, 178] on input "0909824908" at bounding box center [133, 179] width 125 height 21
drag, startPoint x: 241, startPoint y: 181, endPoint x: 151, endPoint y: 195, distance: 90.6
click at [151, 195] on div "SĐT Người Nhận 0938826150 Người nhận YẾN YẾN VP Nhận * [GEOGRAPHIC_DATA] tận nơ…" at bounding box center [460, 202] width 782 height 106
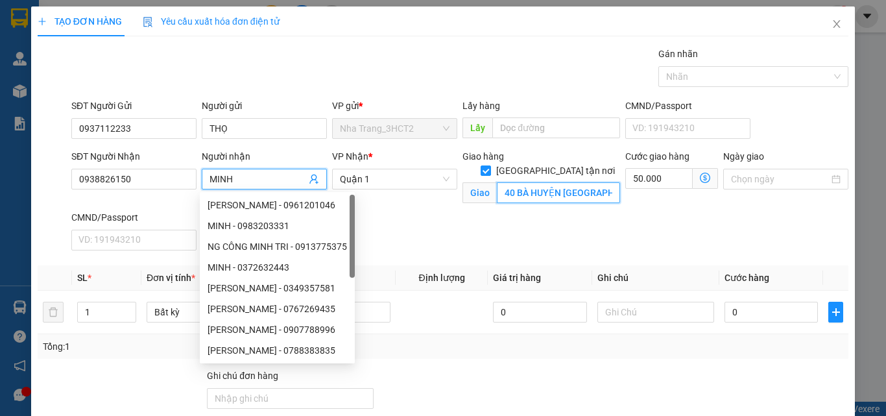
click at [497, 182] on input "40 BÀ HUYỆN [GEOGRAPHIC_DATA], PHƯỜNG [GEOGRAPHIC_DATA] (GTN 50)" at bounding box center [558, 192] width 123 height 21
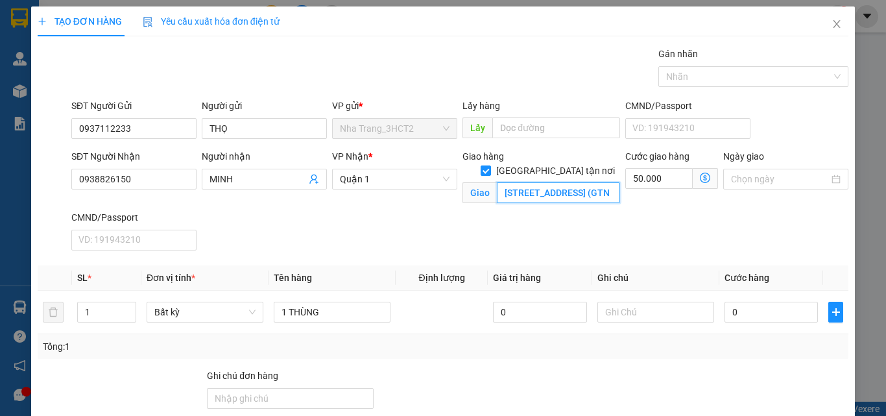
scroll to position [0, 180]
click at [700, 176] on icon "dollar-circle" at bounding box center [705, 178] width 10 height 10
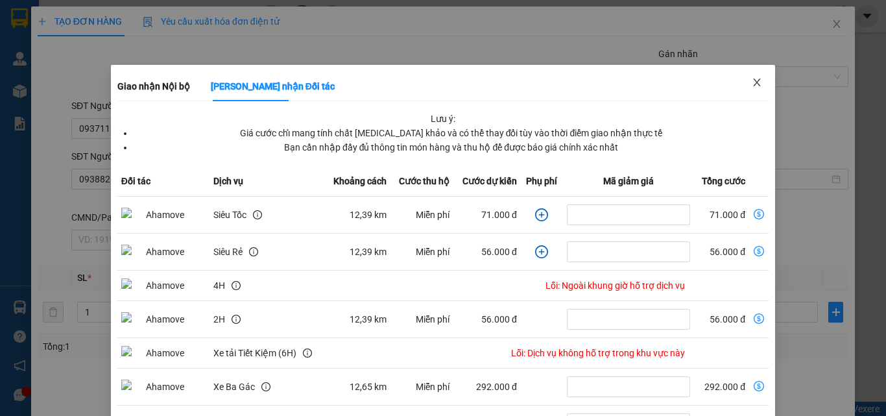
click at [752, 82] on icon "close" at bounding box center [757, 82] width 10 height 10
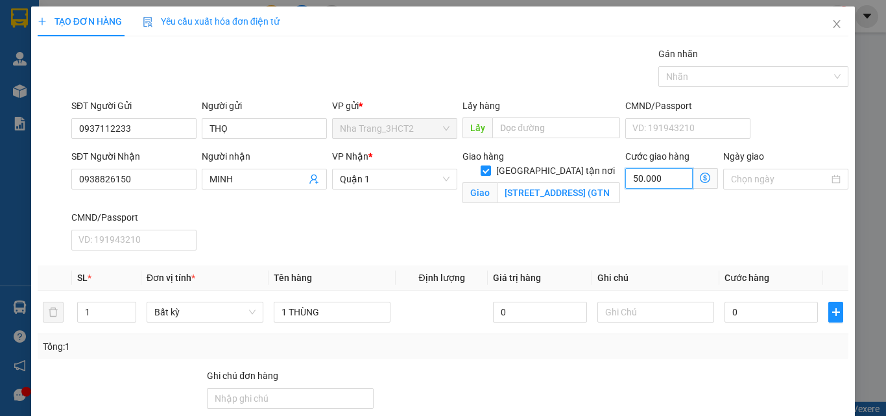
click at [627, 183] on input "50.000" at bounding box center [658, 178] width 67 height 21
click at [601, 182] on input "[STREET_ADDRESS] (GTN" at bounding box center [558, 192] width 123 height 21
click at [597, 182] on input "[STREET_ADDRESS] (GTN" at bounding box center [558, 192] width 123 height 21
click at [729, 311] on input "0" at bounding box center [771, 312] width 93 height 21
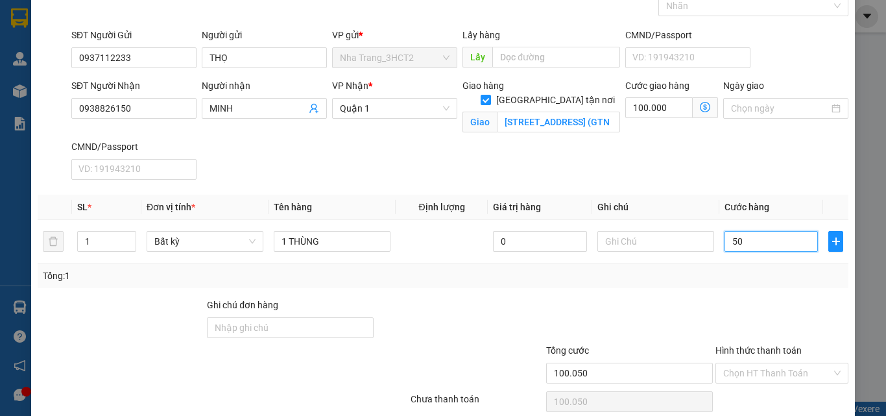
scroll to position [125, 0]
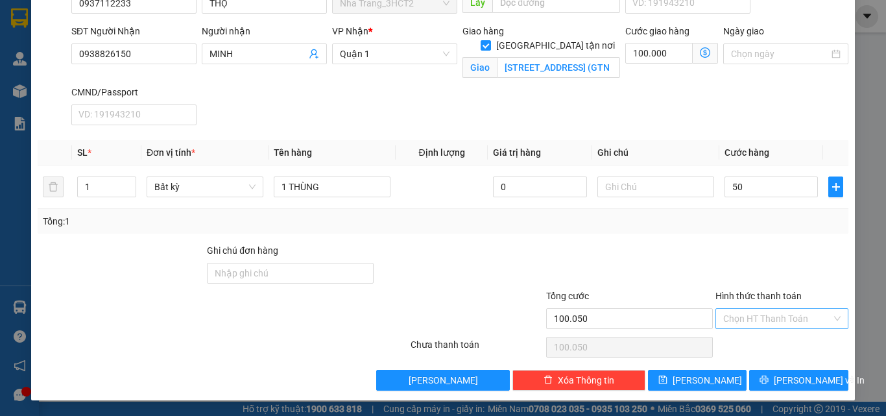
click at [747, 321] on input "Hình thức thanh toán" at bounding box center [777, 318] width 108 height 19
click at [749, 232] on div "Tại văn phòng" at bounding box center [774, 230] width 116 height 14
click at [769, 375] on icon "printer" at bounding box center [764, 379] width 9 height 9
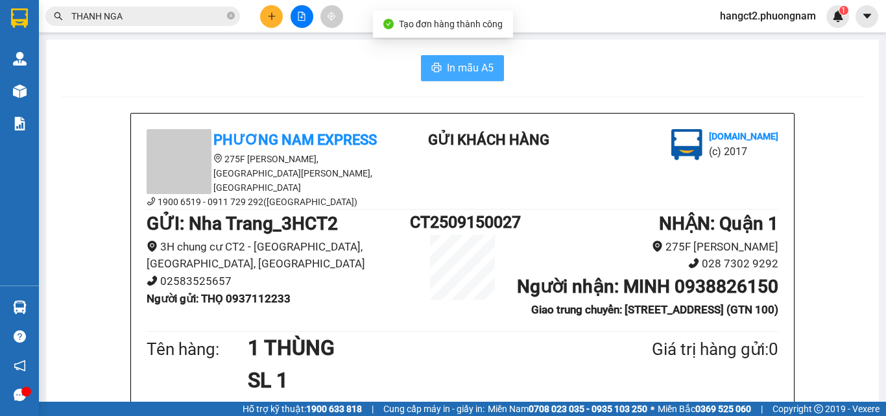
click at [447, 69] on span "In mẫu A5" at bounding box center [470, 68] width 47 height 16
